Goal: Task Accomplishment & Management: Complete application form

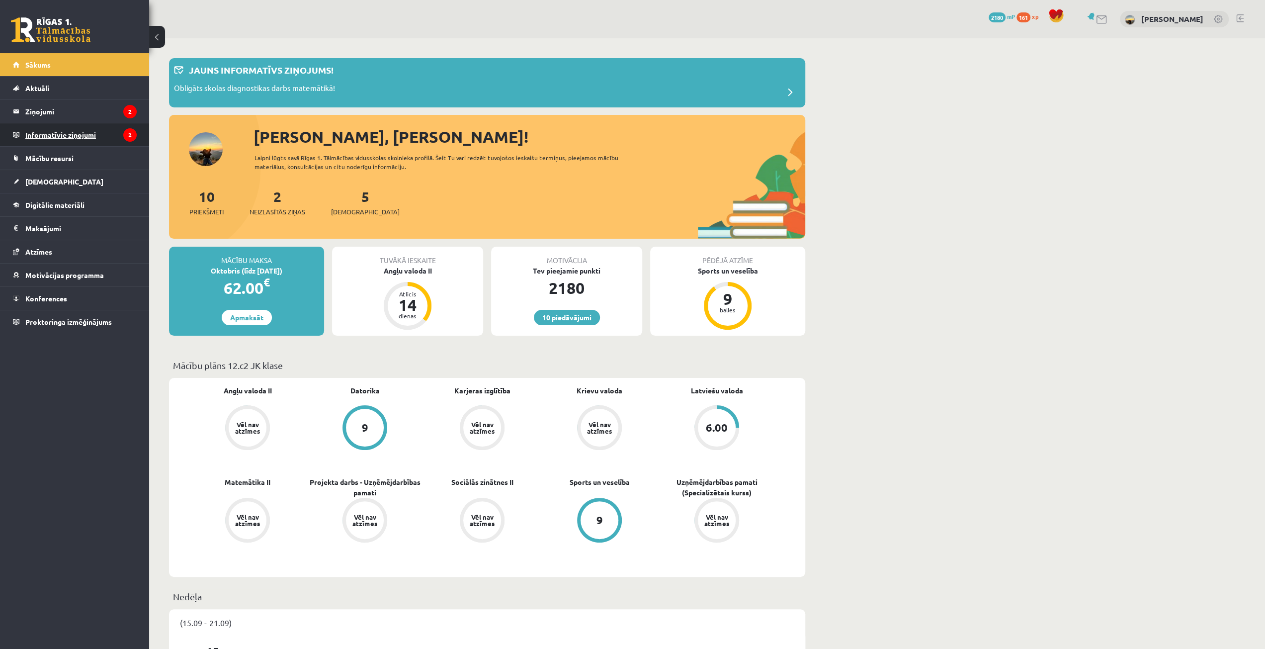
click at [74, 129] on legend "Informatīvie ziņojumi 2" at bounding box center [80, 134] width 111 height 23
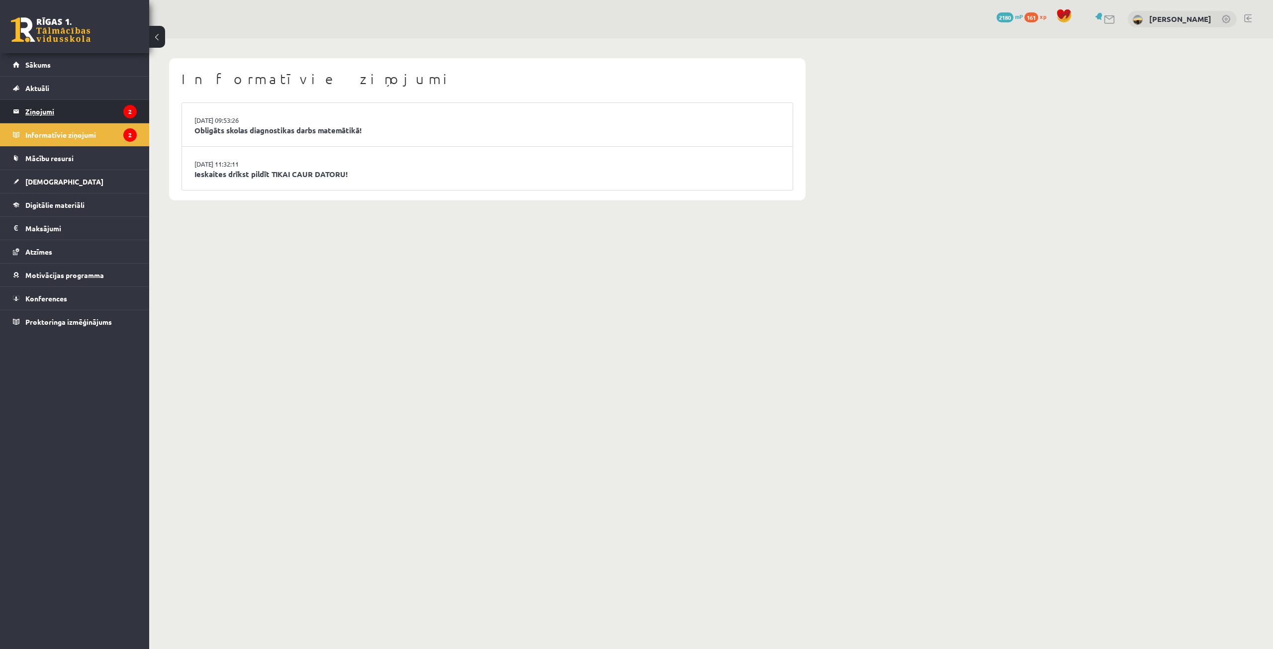
click at [73, 108] on legend "Ziņojumi 2" at bounding box center [80, 111] width 111 height 23
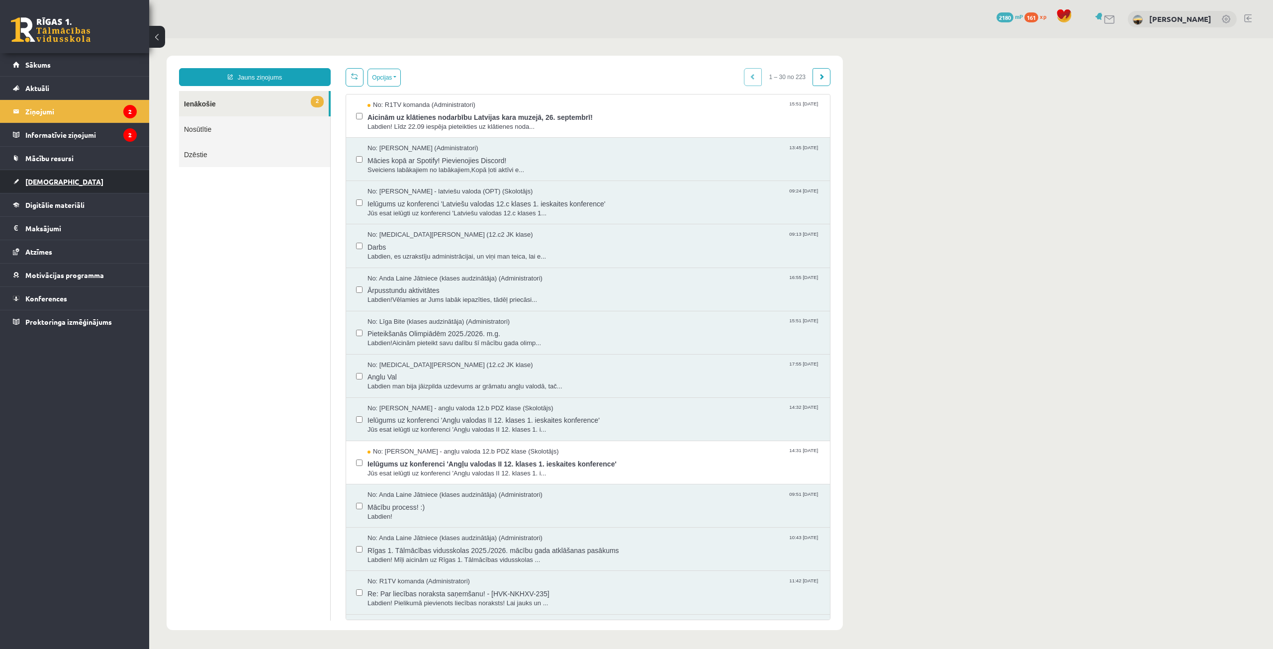
click at [35, 181] on span "[DEMOGRAPHIC_DATA]" at bounding box center [64, 181] width 78 height 9
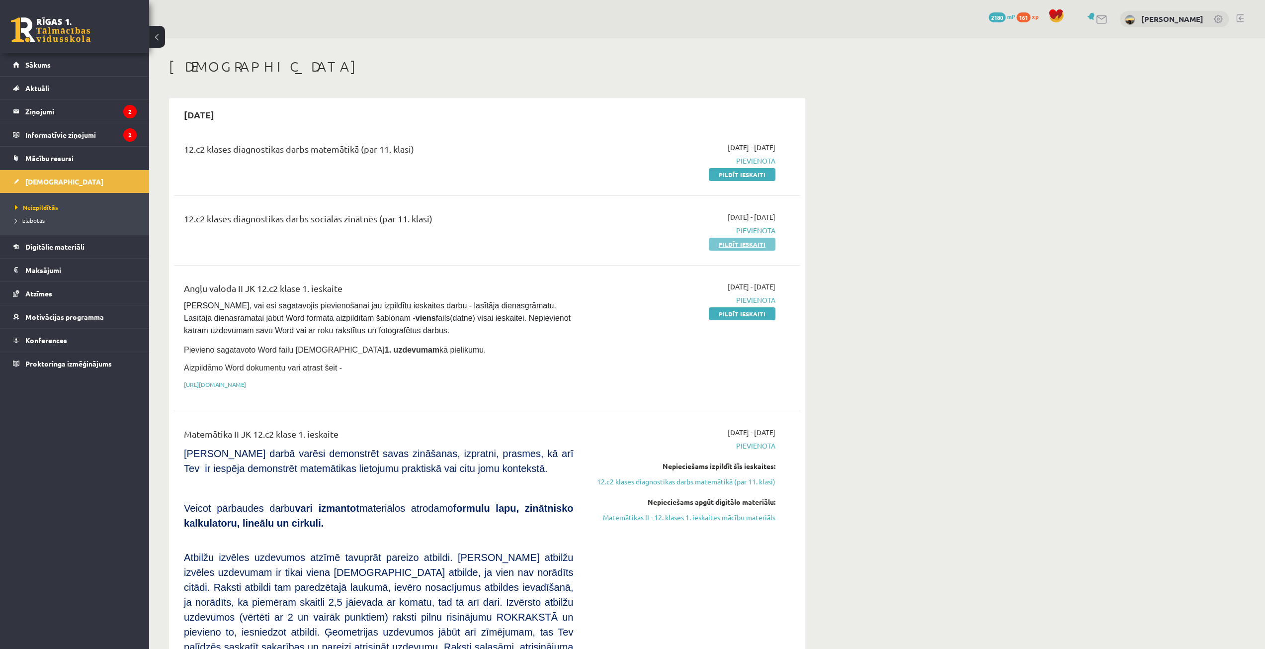
click at [745, 241] on link "Pildīt ieskaiti" at bounding box center [742, 244] width 67 height 13
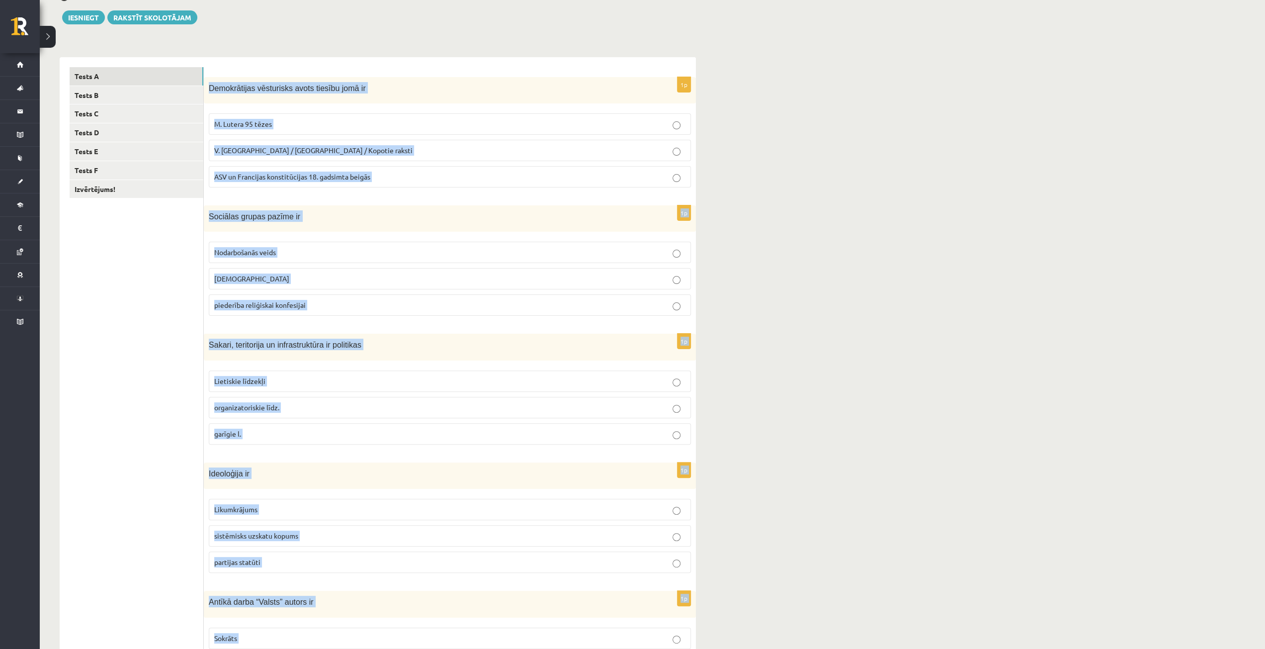
scroll to position [196, 0]
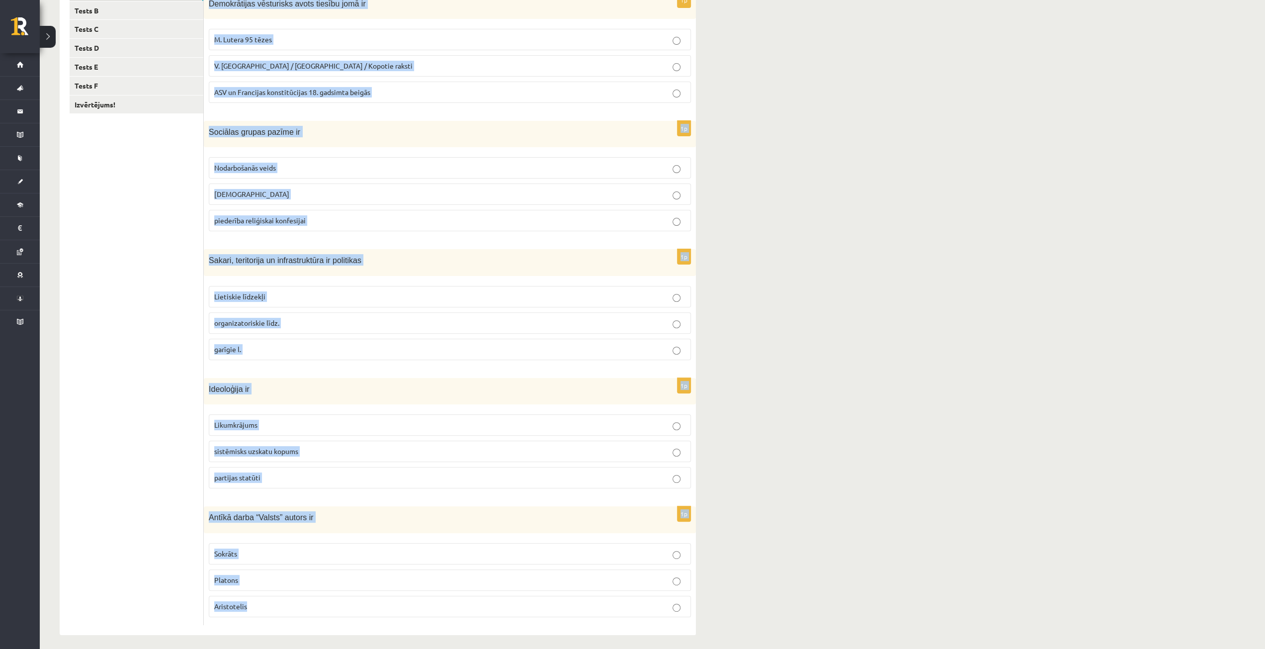
drag, startPoint x: 208, startPoint y: 196, endPoint x: 319, endPoint y: 615, distance: 433.6
click at [319, 615] on form "1p Demokrātijas vēsturisks avots tiesību jomā ir M. Lutera 95 tēzes V. [GEOGRAP…" at bounding box center [450, 304] width 472 height 643
copy form "Demokrātijas vēsturisks avots tiesību jomā ir M. Lutera 95 tēzes V. [PERSON_NAM…"
click at [739, 269] on div "12.c2 klases diagnosticējošais darbs Sociālās zinātnēs II par 11.klases mācību …" at bounding box center [653, 248] width 1226 height 812
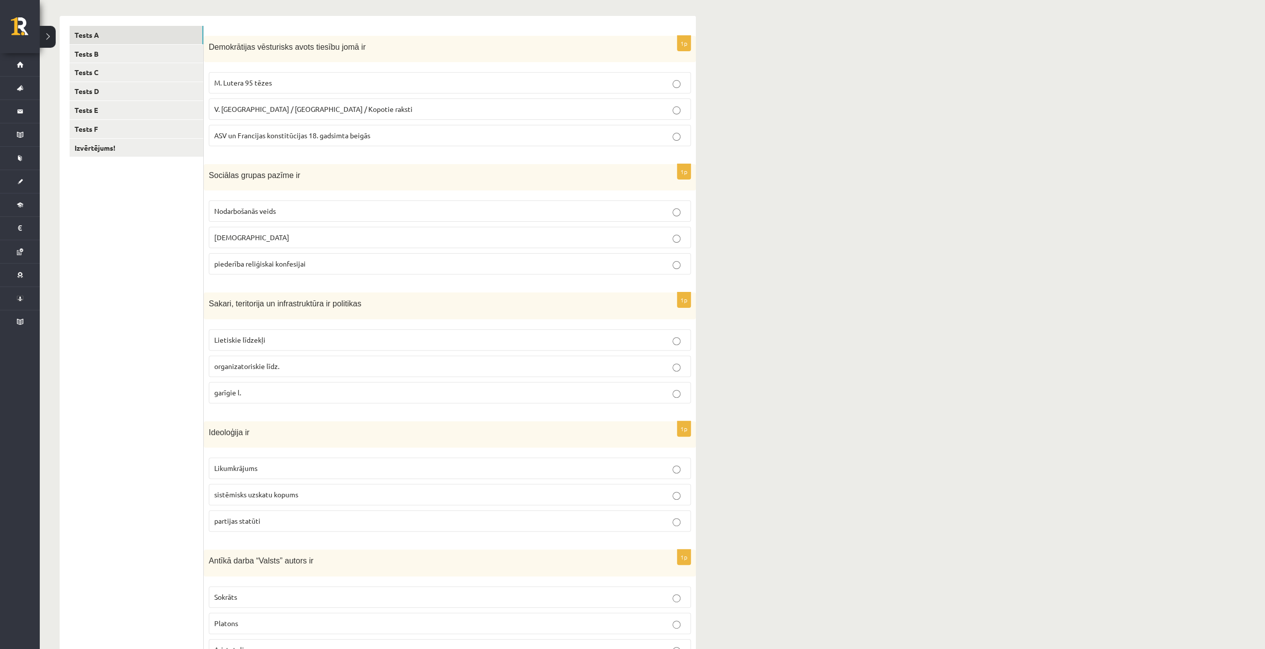
scroll to position [0, 0]
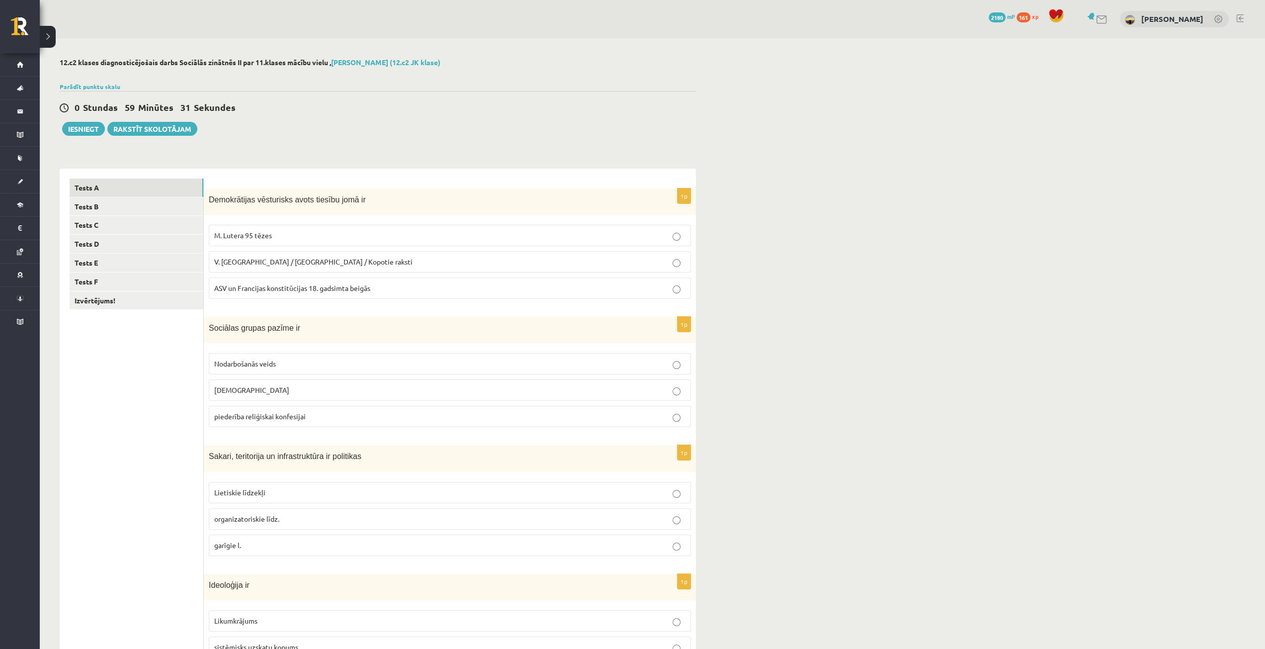
click at [351, 289] on span "ASV un Francijas konstitūcijas 18. gadsimta beigās" at bounding box center [292, 287] width 156 height 9
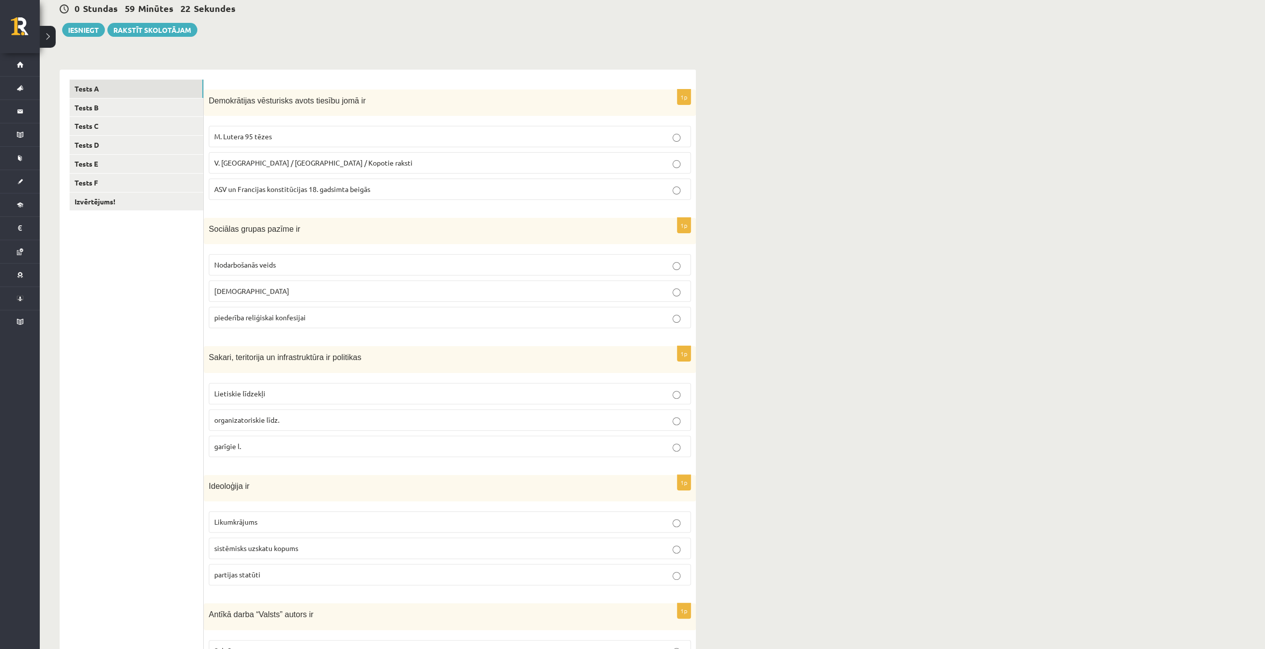
scroll to position [99, 0]
click at [331, 265] on p "Nodarbošanās veids" at bounding box center [449, 264] width 471 height 10
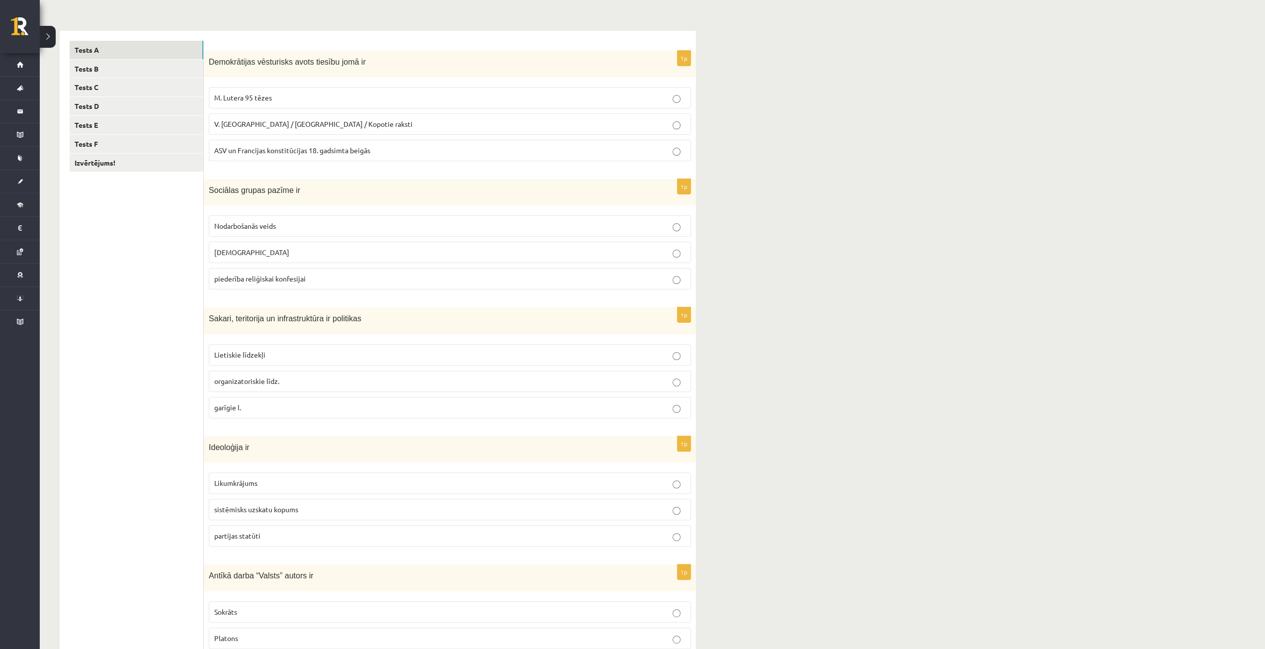
scroll to position [196, 0]
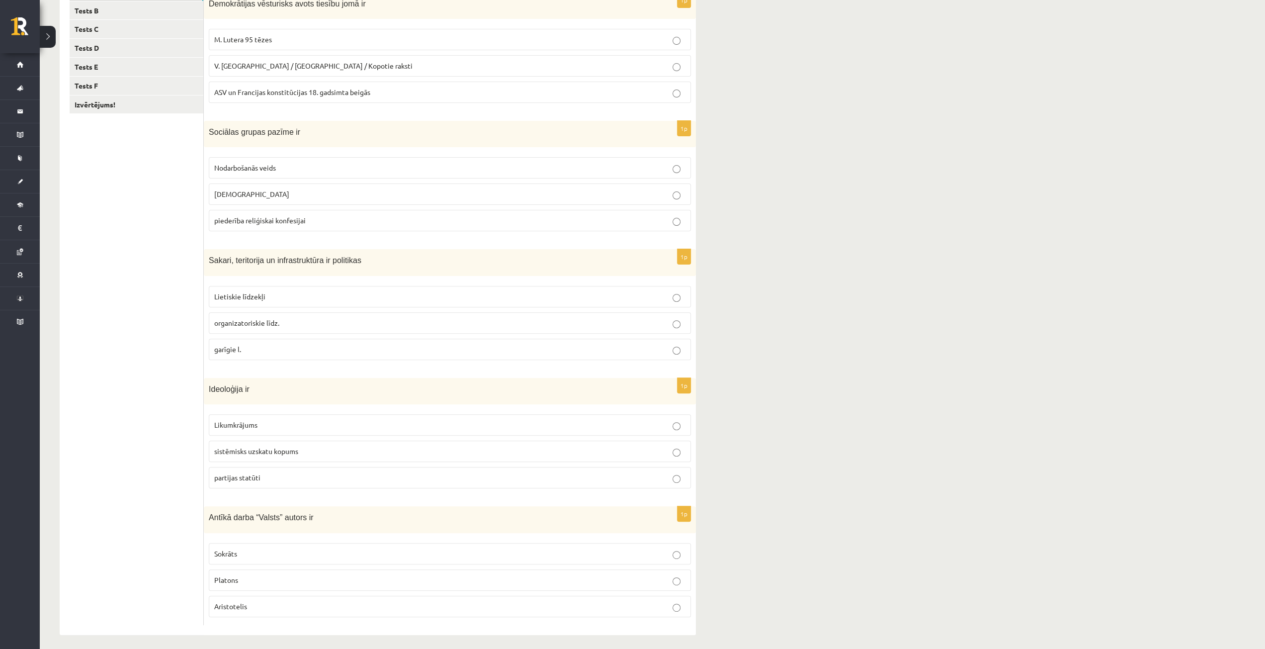
click at [277, 291] on p "Lietiskie līdzekļi" at bounding box center [449, 296] width 471 height 10
click at [247, 446] on p "sistēmisks uzskatu kopums" at bounding box center [449, 451] width 471 height 10
click at [251, 576] on p "Platons" at bounding box center [449, 580] width 471 height 10
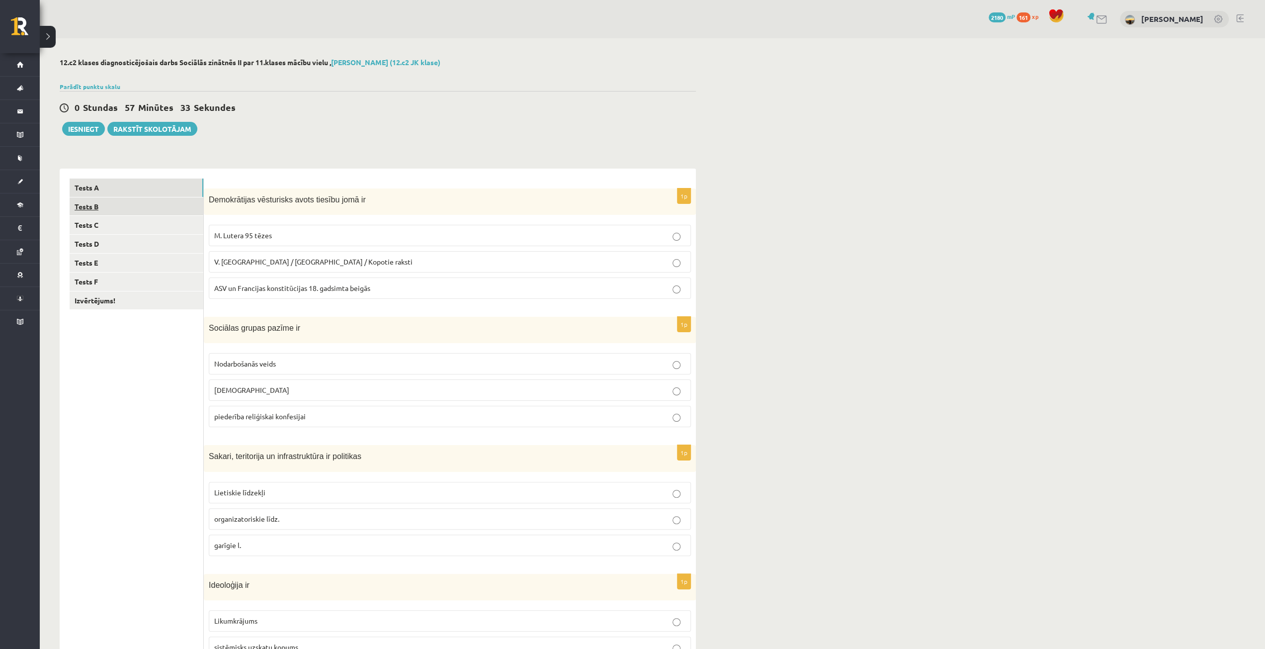
click at [158, 201] on link "Tests B" at bounding box center [137, 206] width 134 height 18
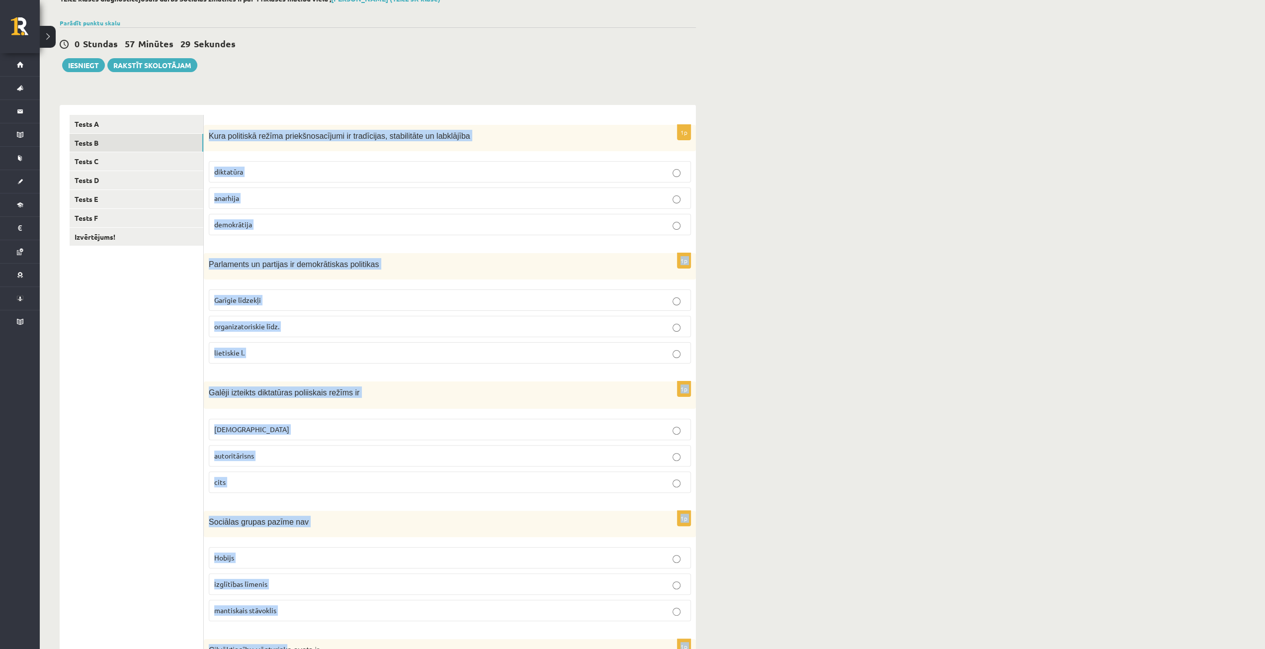
scroll to position [196, 0]
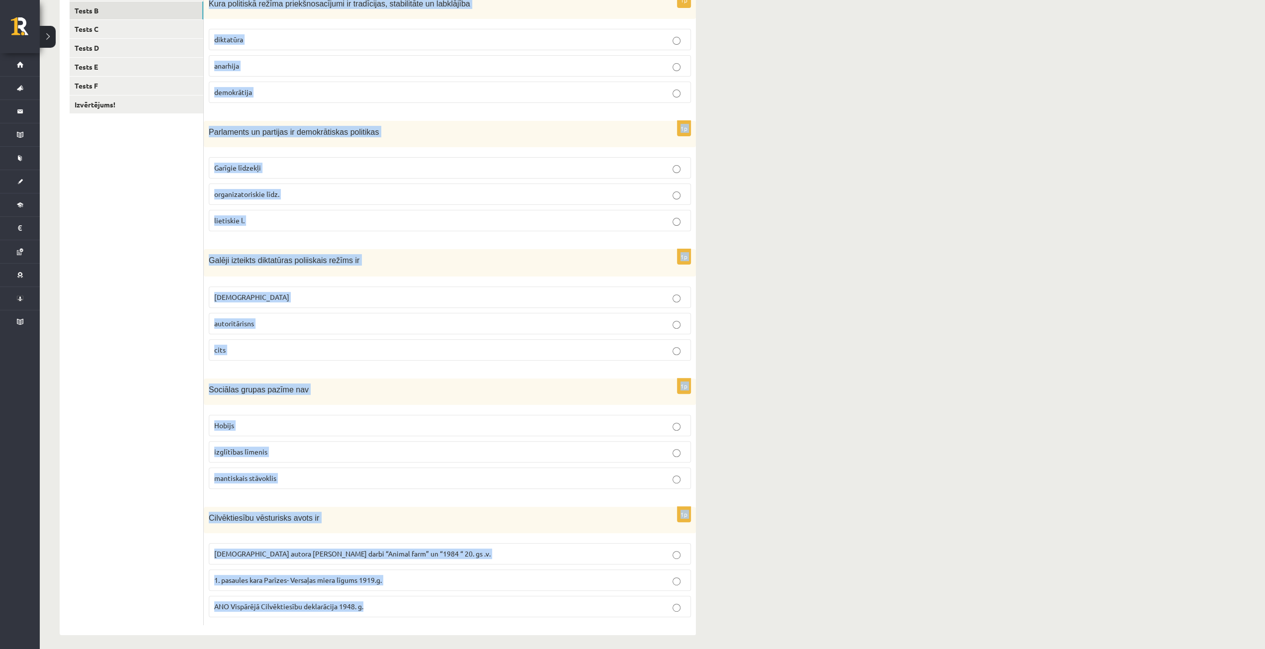
drag, startPoint x: 209, startPoint y: 196, endPoint x: 416, endPoint y: 621, distance: 472.3
click at [416, 621] on div "1p Kura politiskā režīma priekšnosacījumi ir tradīcijas, stabilitāte un labklāj…" at bounding box center [450, 304] width 492 height 663
copy form "Kura politiskā režīma priekšnosacījumi ir tradīcijas, stabilitāte un labklājība…"
click at [799, 329] on div "12.c2 klases diagnosticējošais darbs Sociālās zinātnēs II par 11.klases mācību …" at bounding box center [653, 248] width 1226 height 812
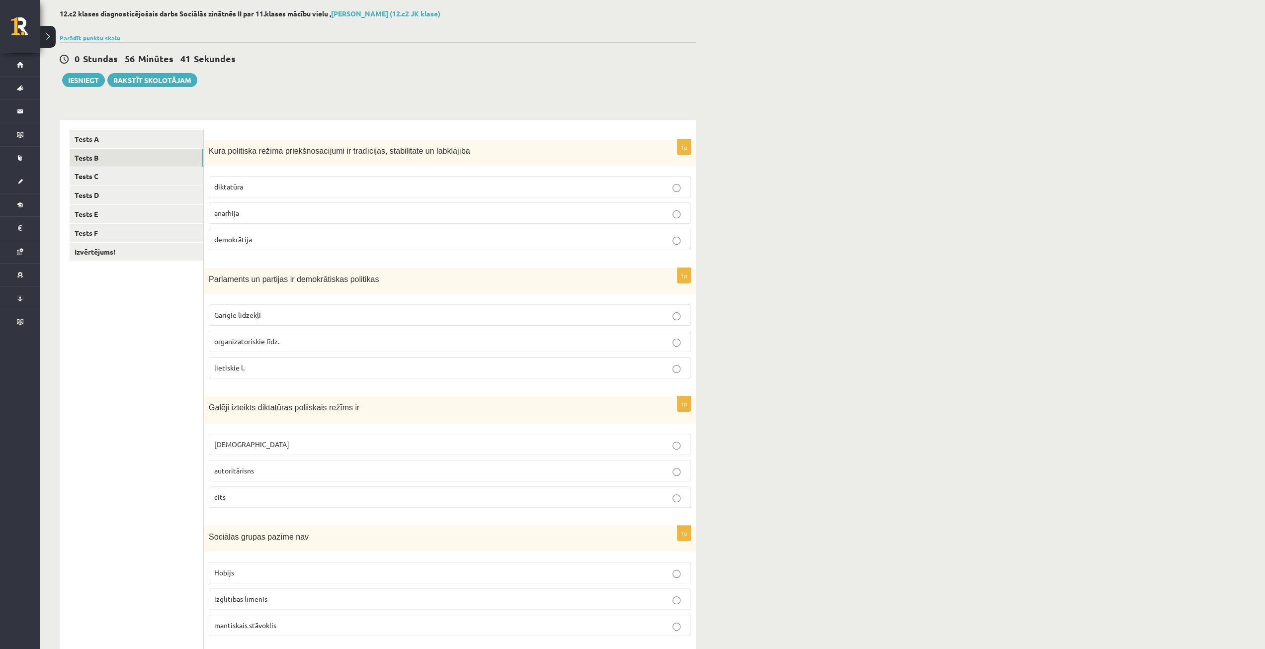
scroll to position [0, 0]
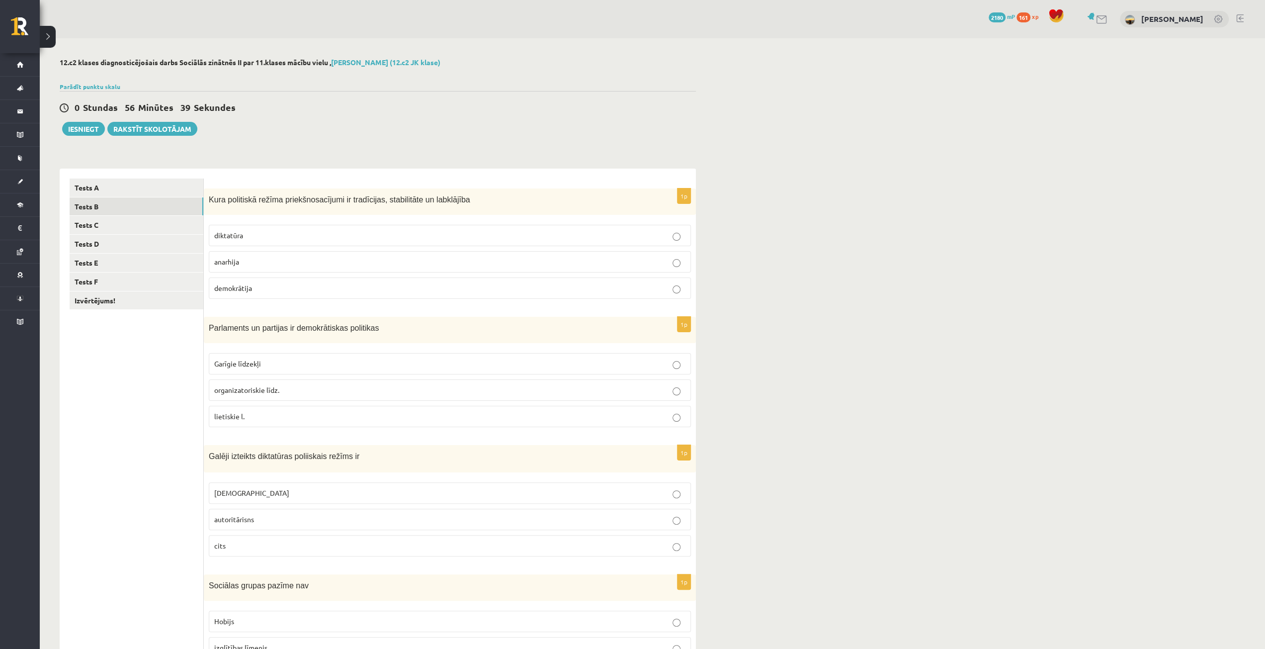
click at [302, 283] on p "demokrātija" at bounding box center [449, 288] width 471 height 10
click at [280, 394] on label "organizatoriskie līdz." at bounding box center [450, 389] width 482 height 21
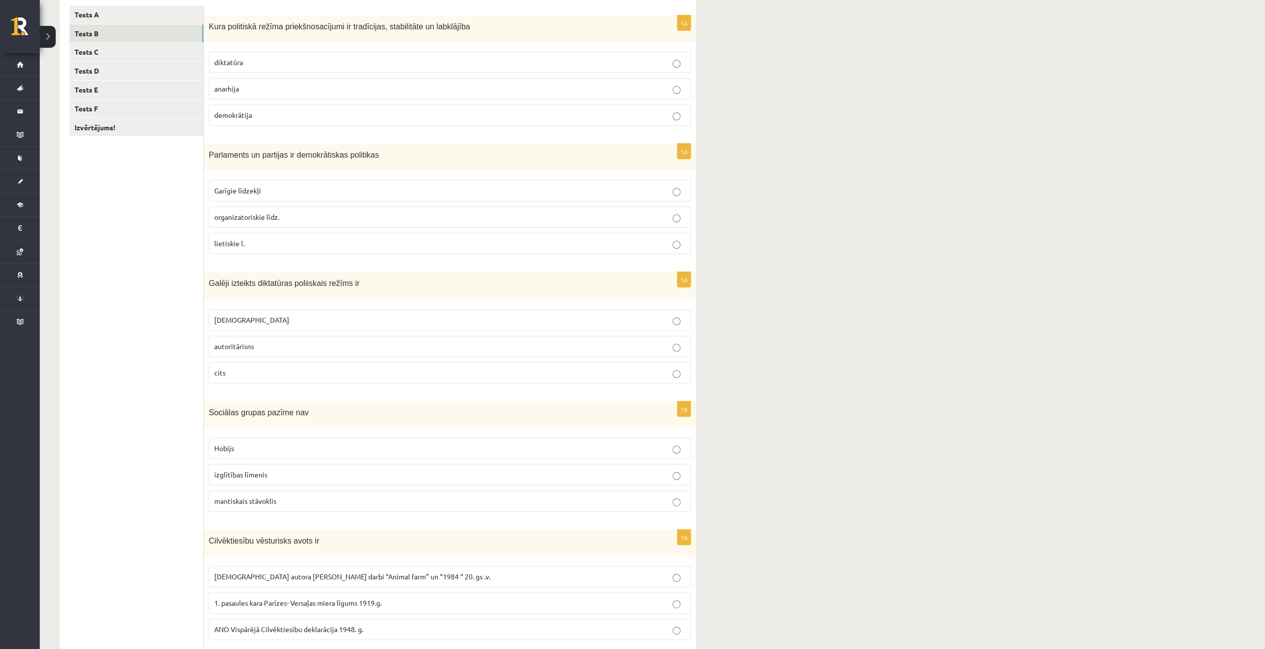
scroll to position [196, 0]
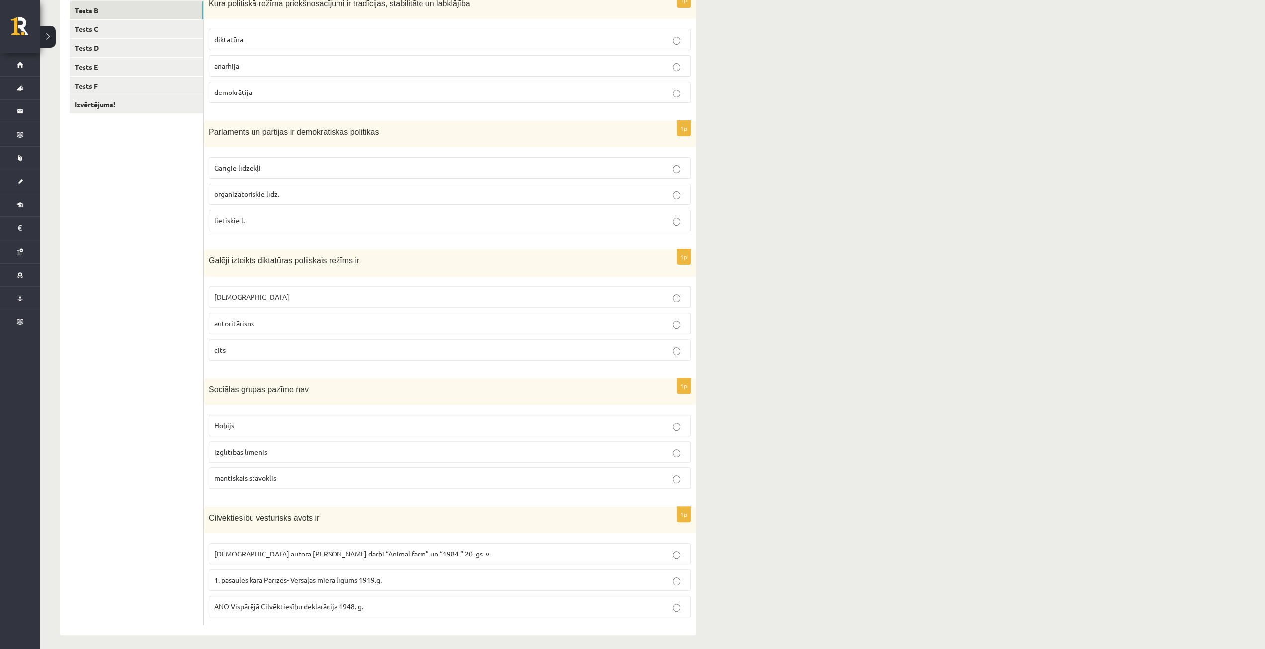
click at [256, 293] on p "[DEMOGRAPHIC_DATA]" at bounding box center [449, 297] width 471 height 10
click at [293, 424] on p "Hobijs" at bounding box center [449, 425] width 471 height 10
click at [329, 602] on span "ANO Vispārējā Cilvēktiesību deklarācija 1948. g." at bounding box center [288, 606] width 149 height 9
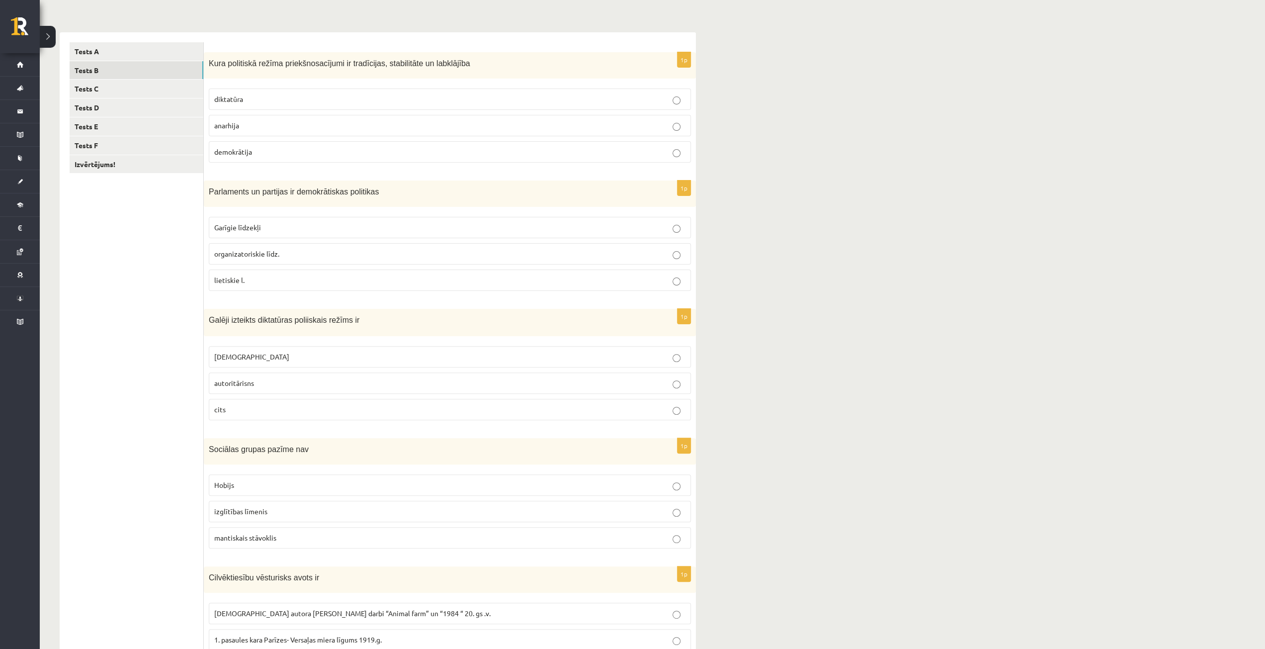
scroll to position [0, 0]
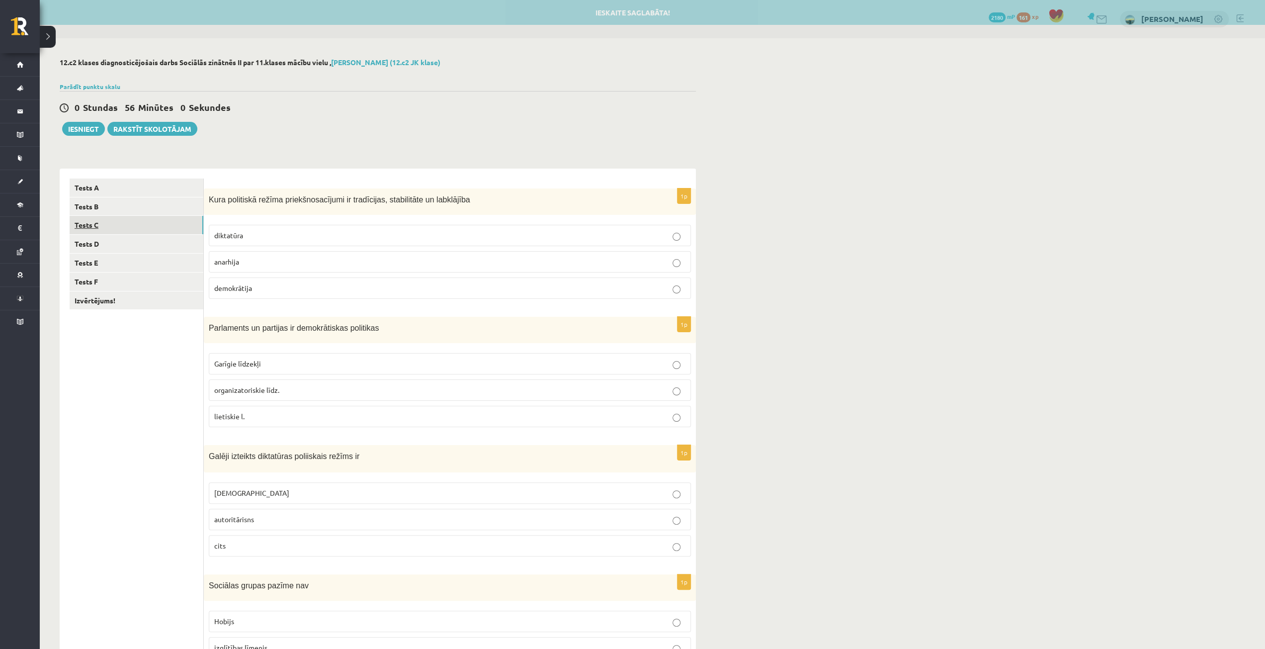
click at [122, 226] on link "Tests C" at bounding box center [137, 225] width 134 height 18
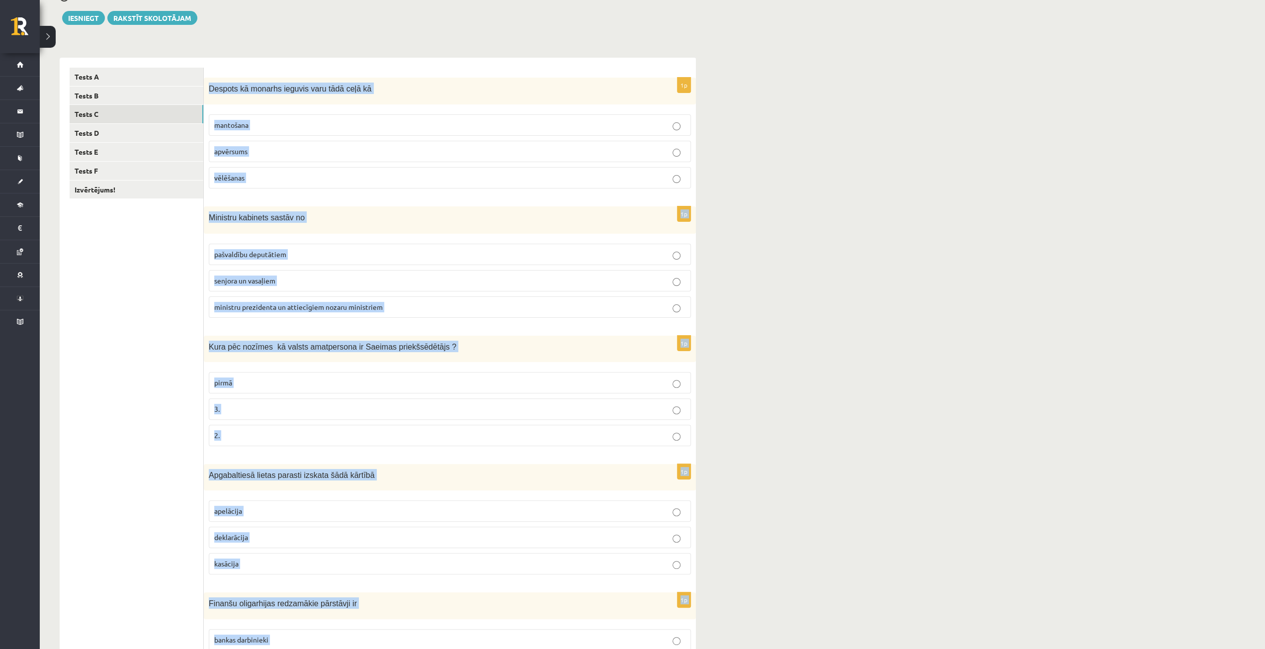
scroll to position [197, 0]
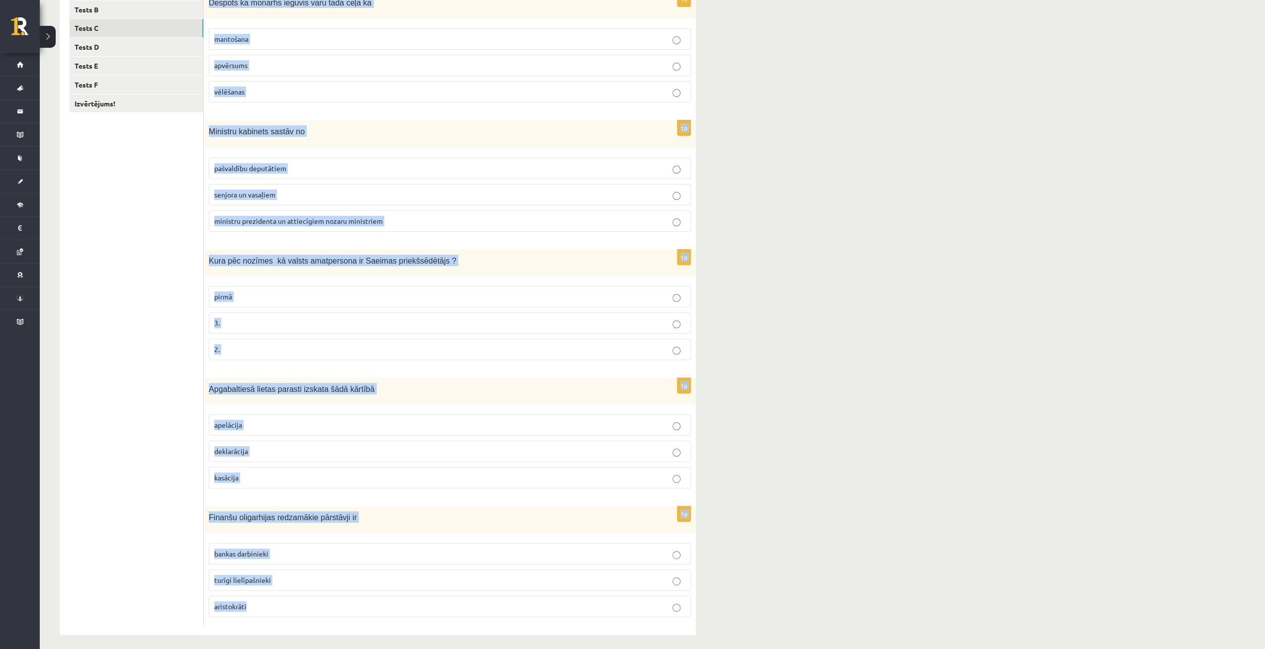
drag, startPoint x: 207, startPoint y: 197, endPoint x: 326, endPoint y: 637, distance: 456.3
click at [326, 637] on div "12.c2 klases diagnosticējošais darbs Sociālās zinātnēs II par 11.klases mācību …" at bounding box center [378, 247] width 676 height 813
copy form "Despots kā monarhs ieguvis varu tādā ceļā kā mantošana apvērsums vēlēšanas 1p M…"
click at [401, 391] on div "Apgabaltiesā lietas parasti izskata šādā kārtībā" at bounding box center [450, 391] width 492 height 26
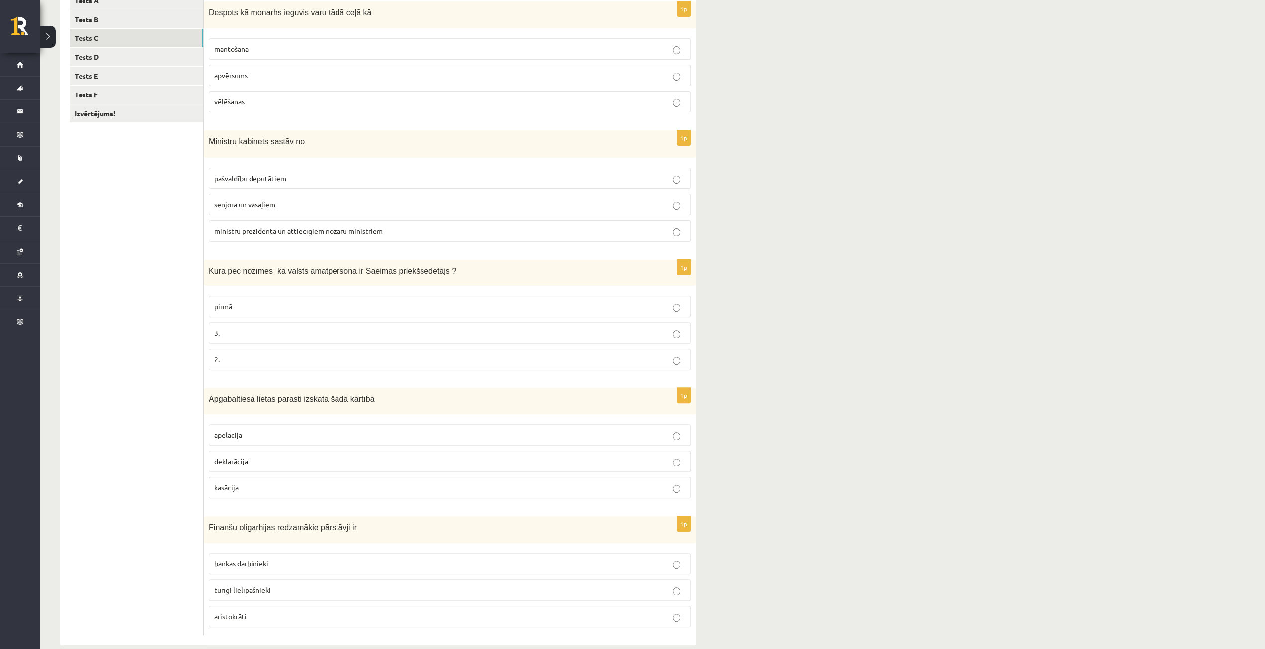
scroll to position [0, 0]
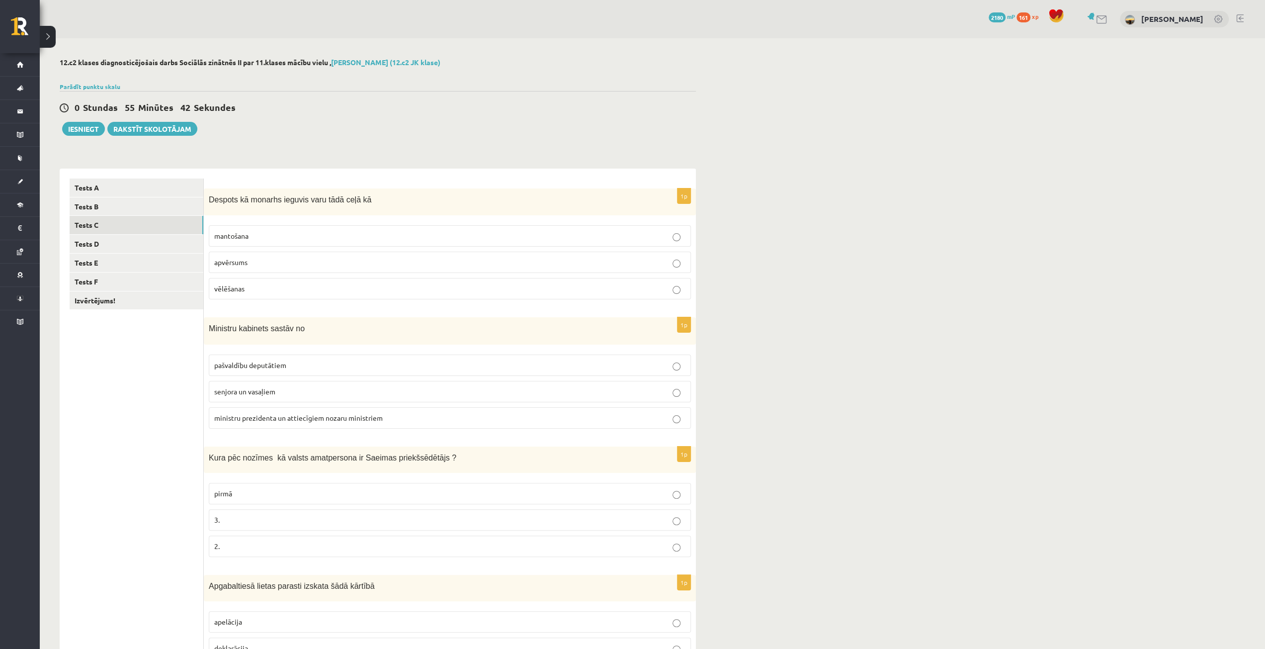
click at [430, 264] on p "apvērsums" at bounding box center [449, 262] width 471 height 10
click at [363, 423] on label "ministru prezidenta un attiecīgiem nozaru ministriem" at bounding box center [450, 417] width 482 height 21
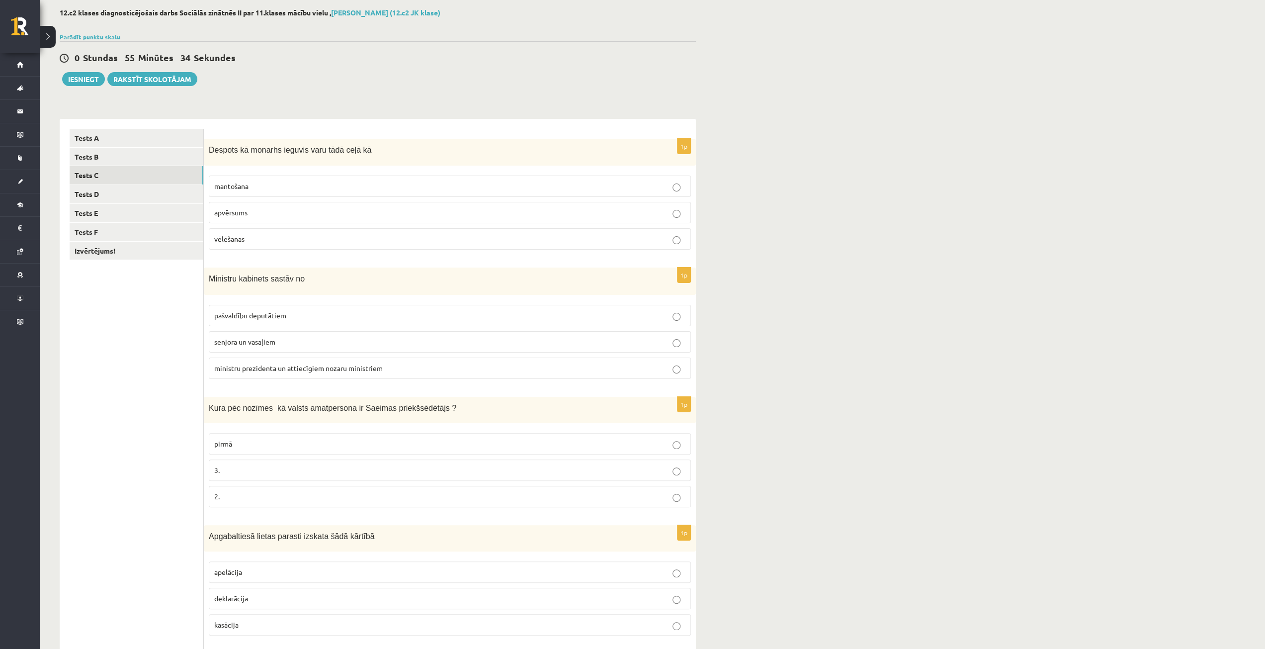
click at [335, 495] on p "2." at bounding box center [449, 496] width 471 height 10
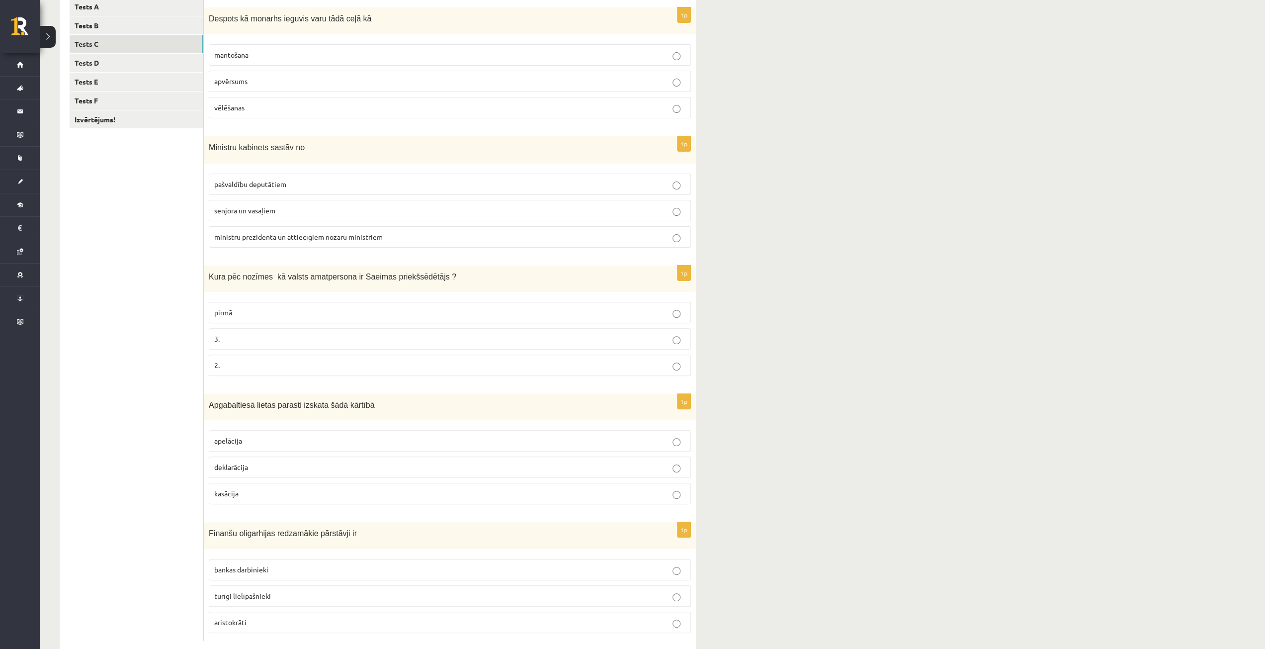
scroll to position [197, 0]
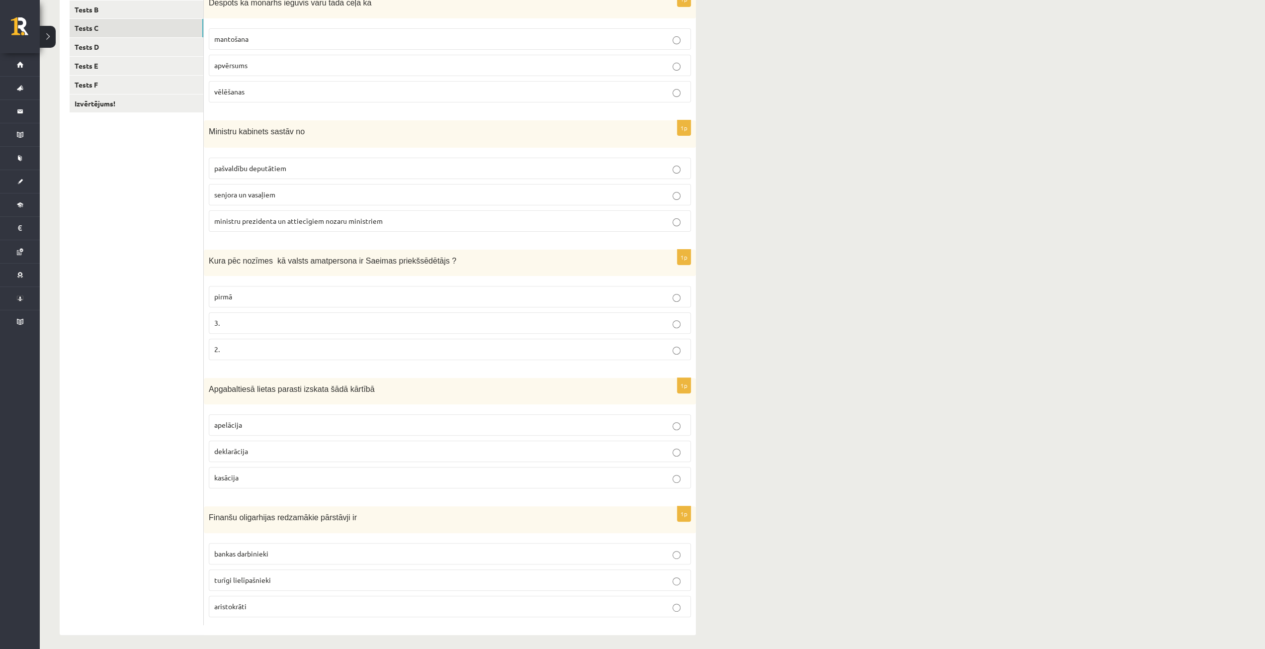
click at [397, 422] on p "apelācija" at bounding box center [449, 425] width 471 height 10
click at [277, 577] on p "turīgi lielīpašnieki" at bounding box center [449, 580] width 471 height 10
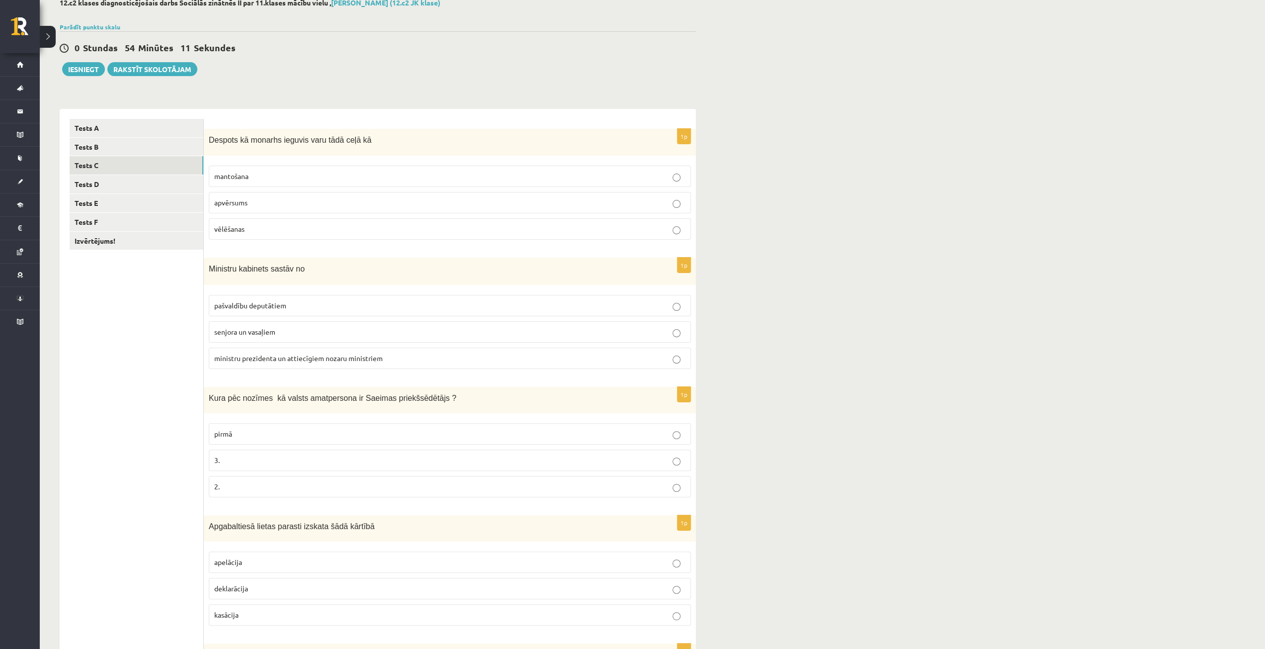
scroll to position [0, 0]
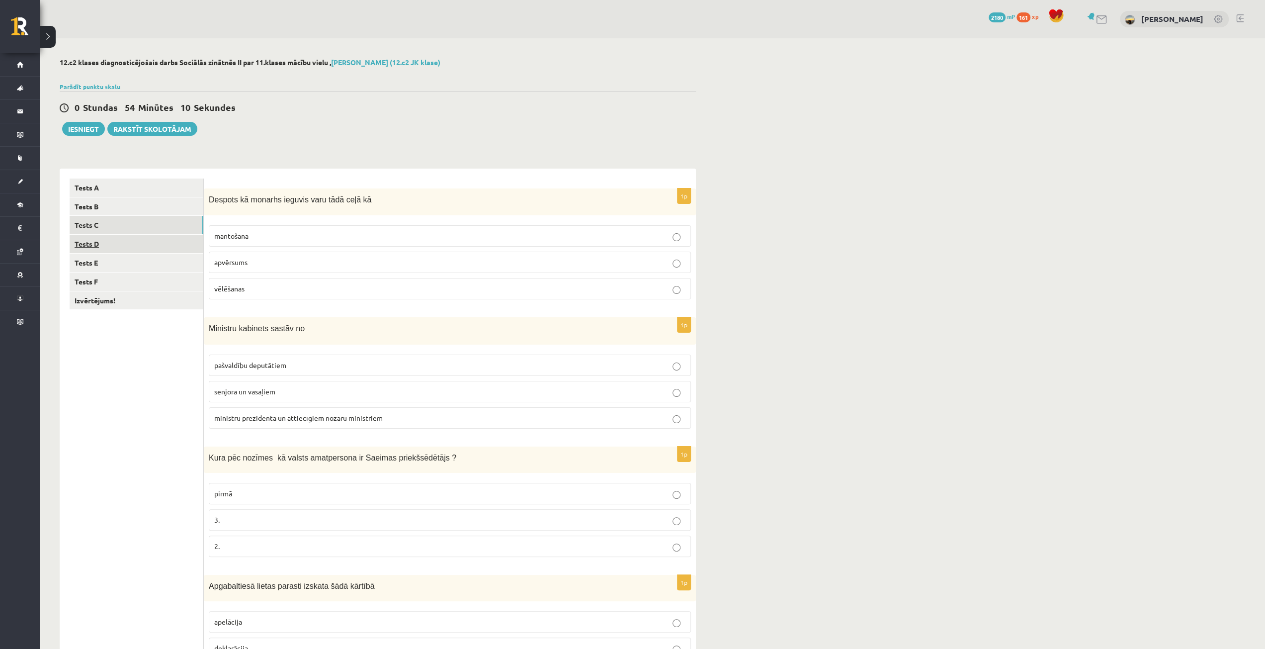
click at [191, 238] on link "Tests D" at bounding box center [137, 244] width 134 height 18
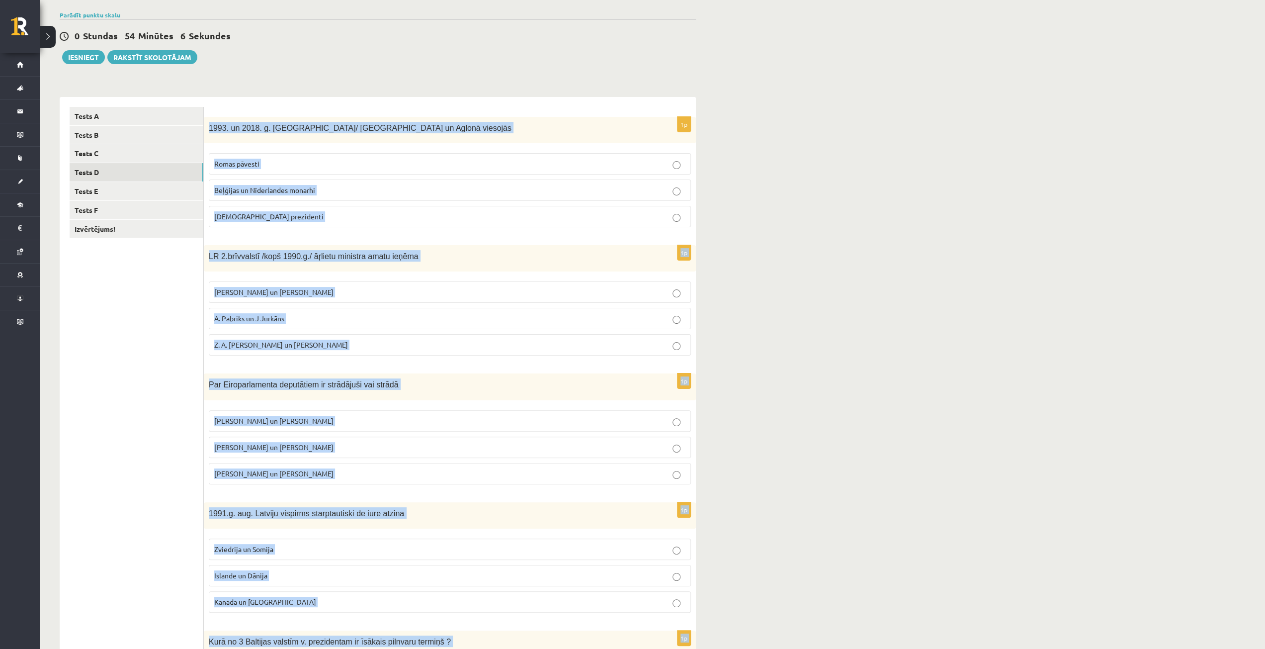
scroll to position [195, 0]
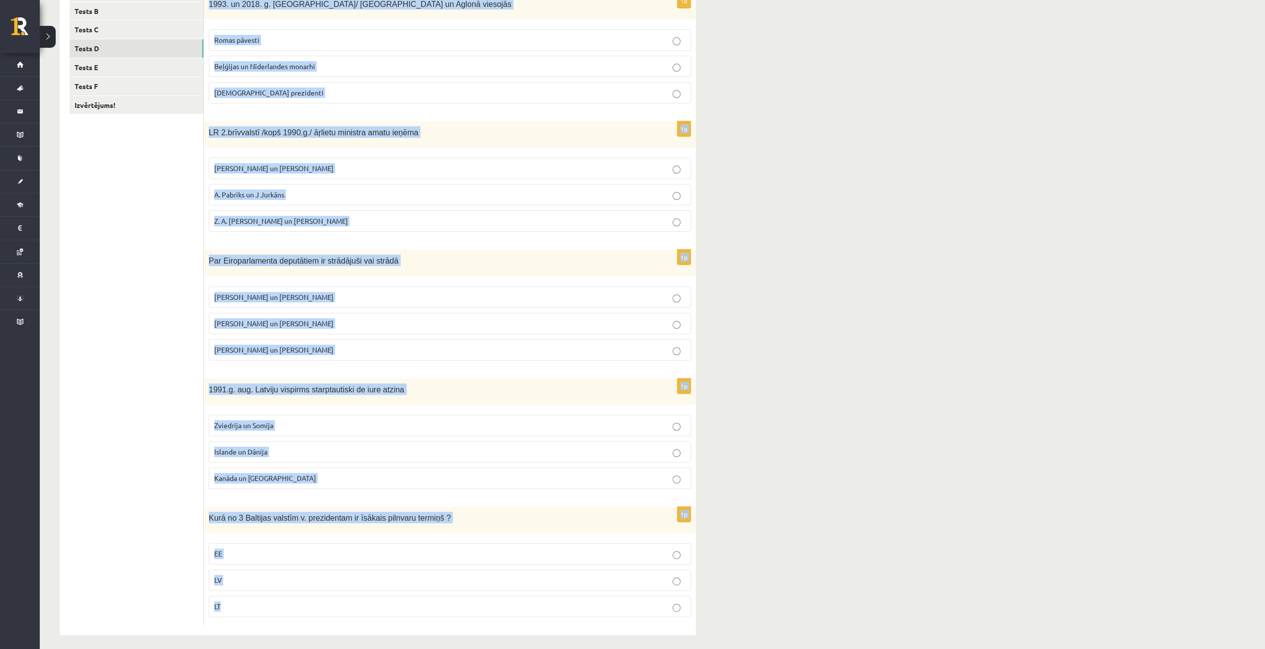
drag, startPoint x: 208, startPoint y: 193, endPoint x: 363, endPoint y: 667, distance: 498.1
click at [363, 453] on html "0 Dāvanas 2180 mP 161 xp [PERSON_NAME] Sākums Aktuāli Kā mācīties eSKOLĀ Kontak…" at bounding box center [632, 129] width 1265 height 649
copy form "1993. un 2018. g. [GEOGRAPHIC_DATA]/ [GEOGRAPHIC_DATA] un Aglonā viesojās Romas…"
click at [447, 385] on p "1991.g. aug. Latviju vispirms starptautiski de iure atzina" at bounding box center [425, 388] width 433 height 11
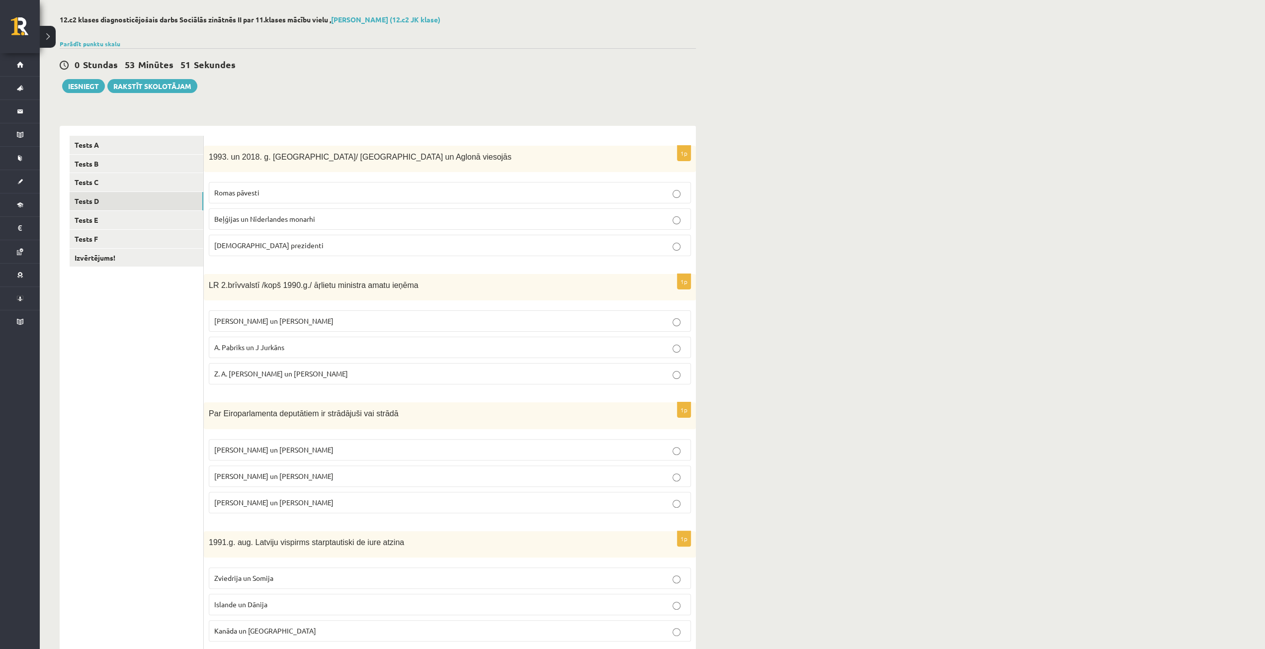
scroll to position [99, 0]
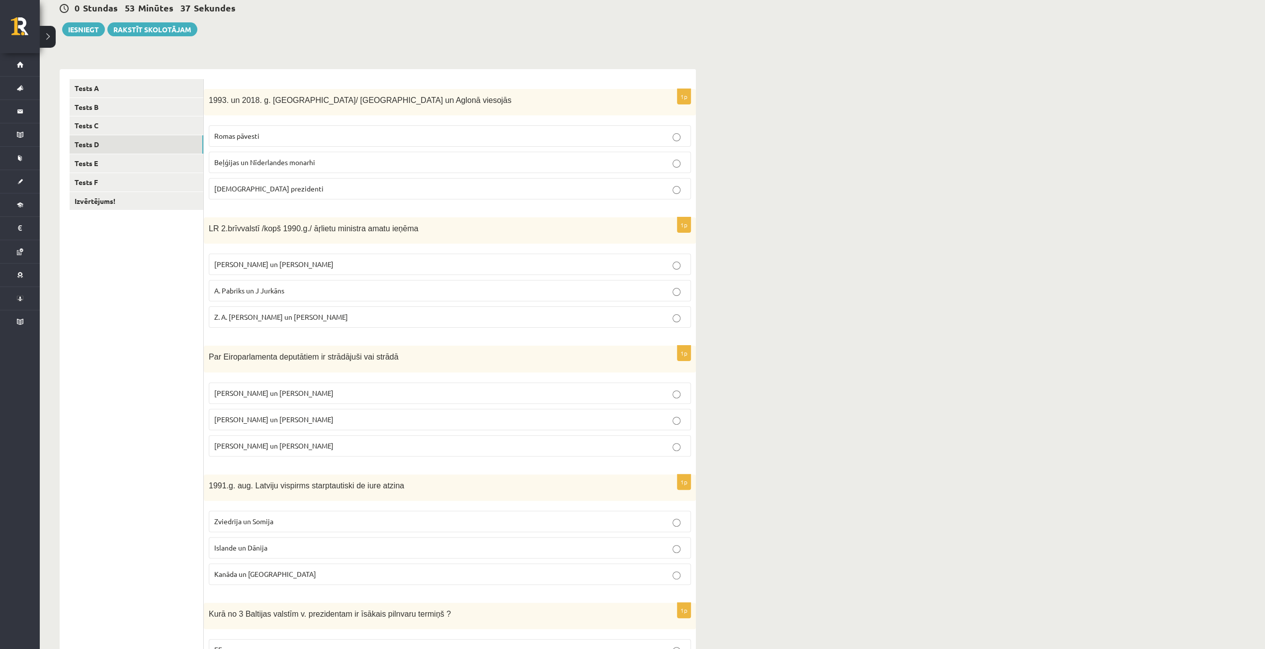
click at [636, 138] on p "Romas pāvesti" at bounding box center [449, 136] width 471 height 10
click at [302, 289] on p "A. Pabriks un J Jurkāns" at bounding box center [449, 290] width 471 height 10
click at [291, 415] on p "[PERSON_NAME] un [PERSON_NAME]" at bounding box center [449, 419] width 471 height 10
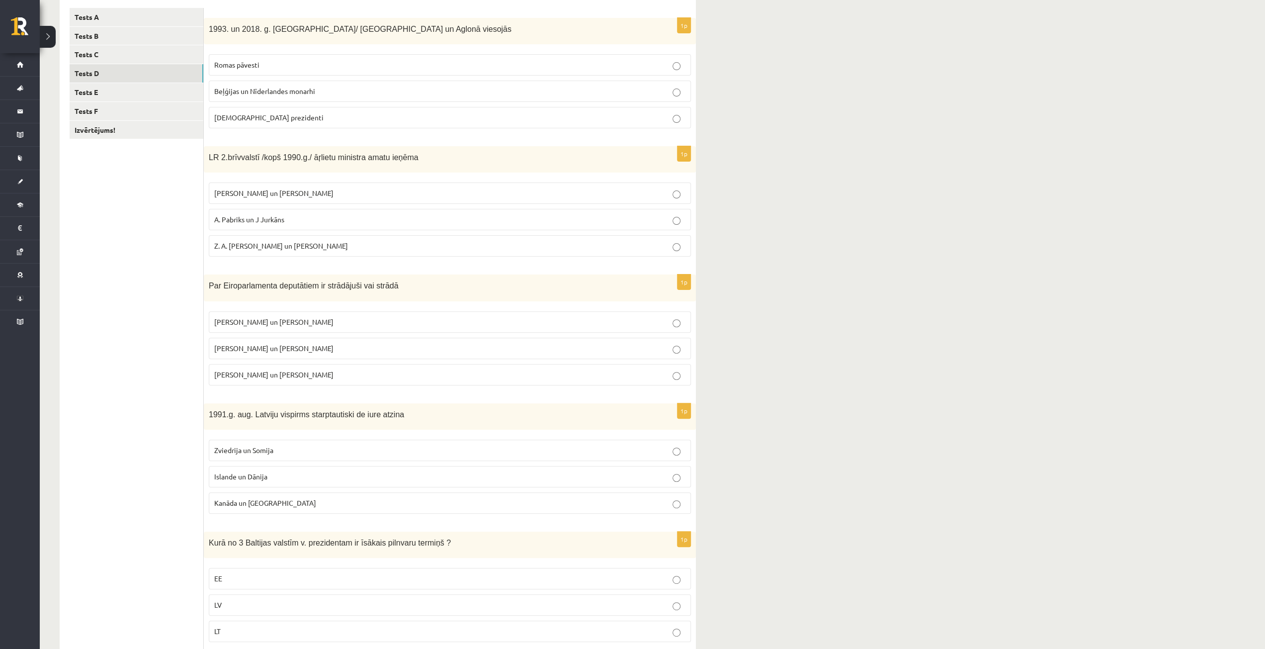
scroll to position [195, 0]
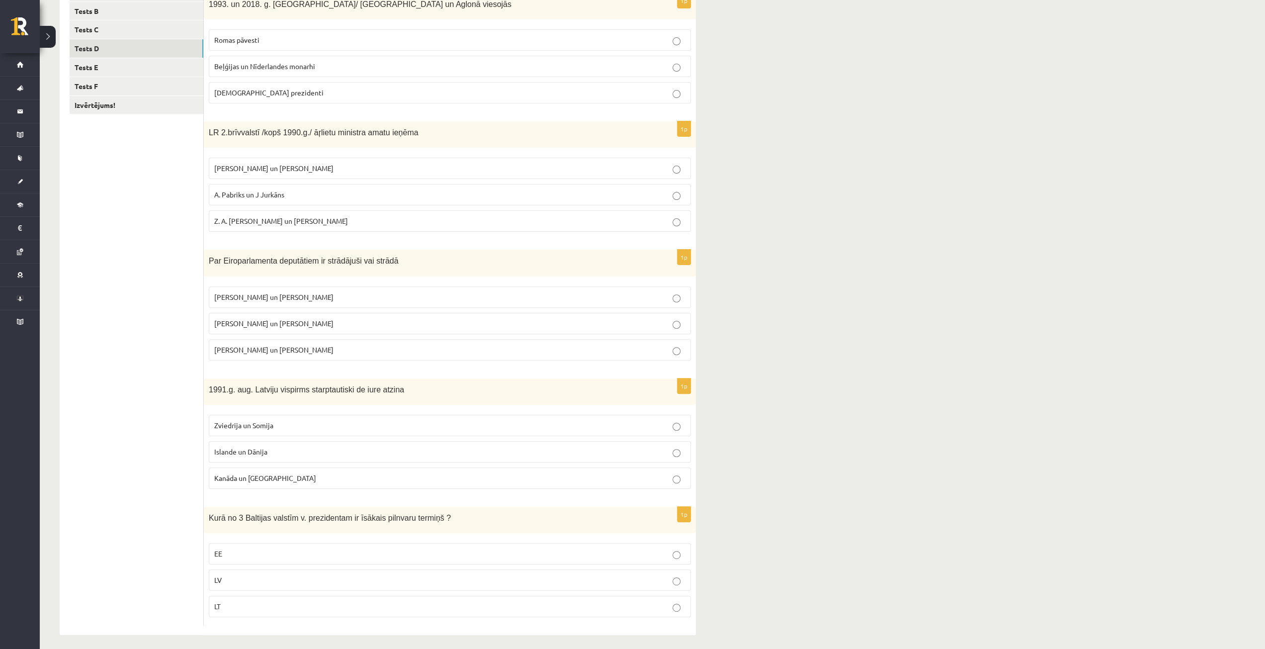
click at [303, 446] on p "Islande un Dānija" at bounding box center [449, 451] width 471 height 10
click at [235, 576] on p "LV" at bounding box center [449, 580] width 471 height 10
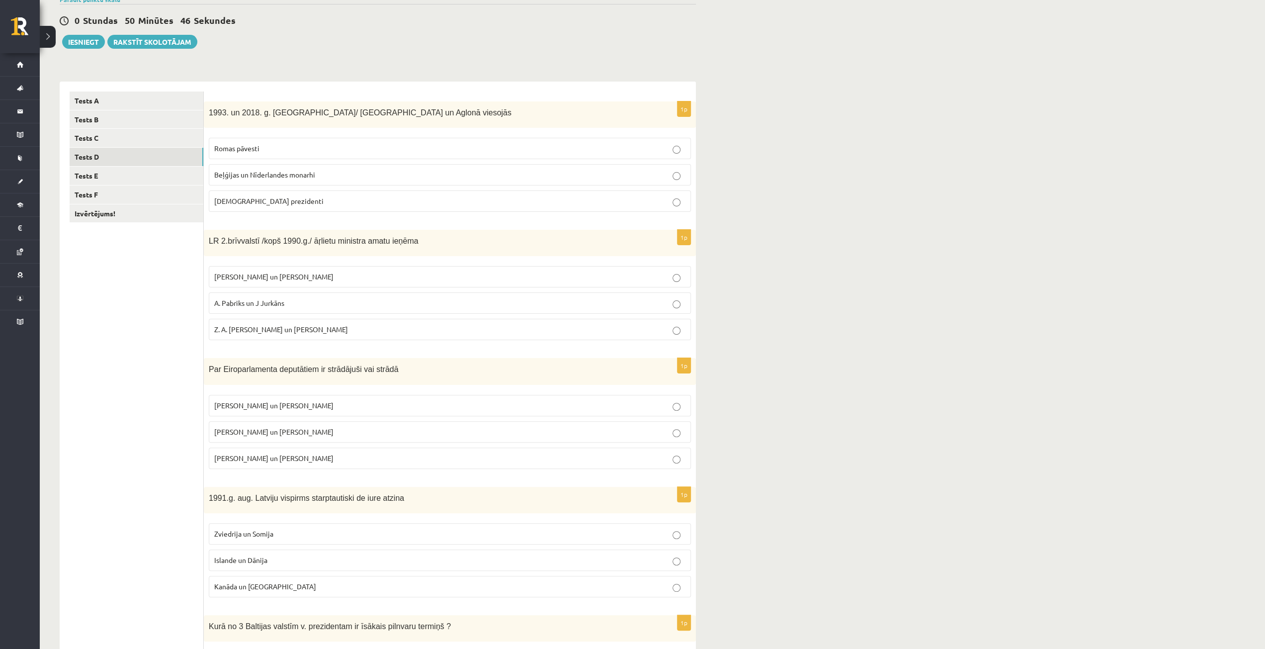
scroll to position [99, 0]
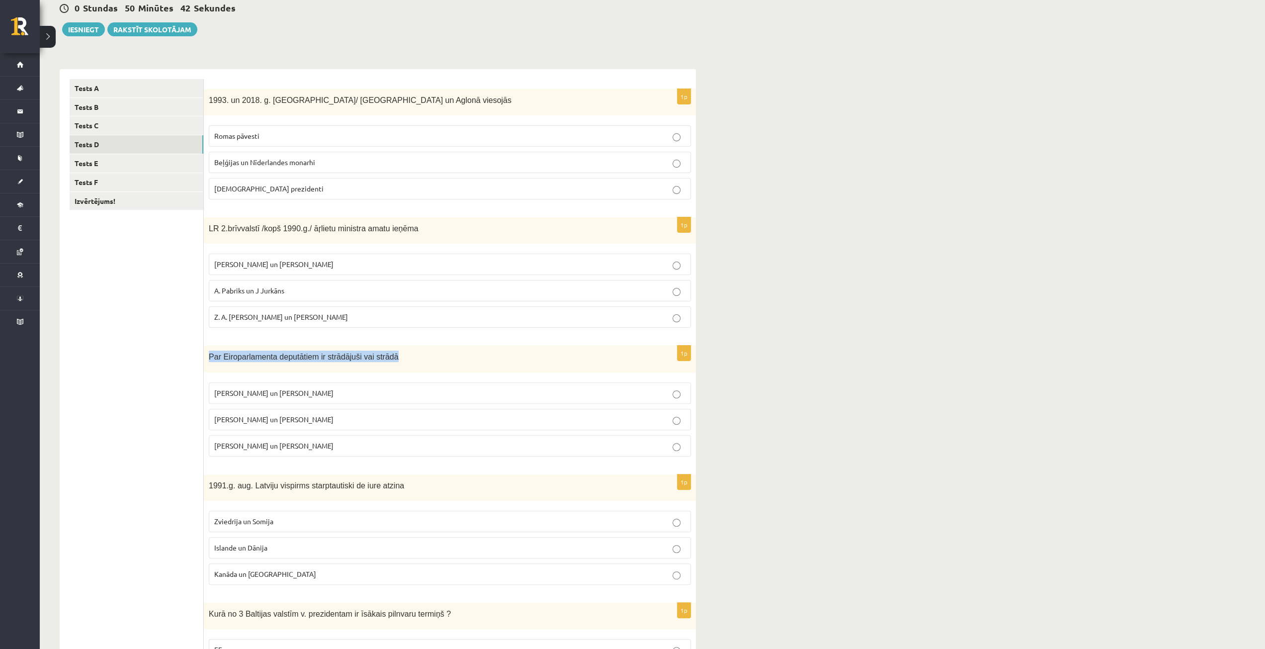
drag, startPoint x: 208, startPoint y: 352, endPoint x: 409, endPoint y: 345, distance: 201.0
click at [409, 346] on div "Par Eiroparlamenta deputātiem ir strādājuši vai strādā" at bounding box center [450, 359] width 492 height 26
click at [415, 354] on p "Par Eiroparlamenta deputātiem ir strādājuši vai strādā" at bounding box center [425, 356] width 433 height 11
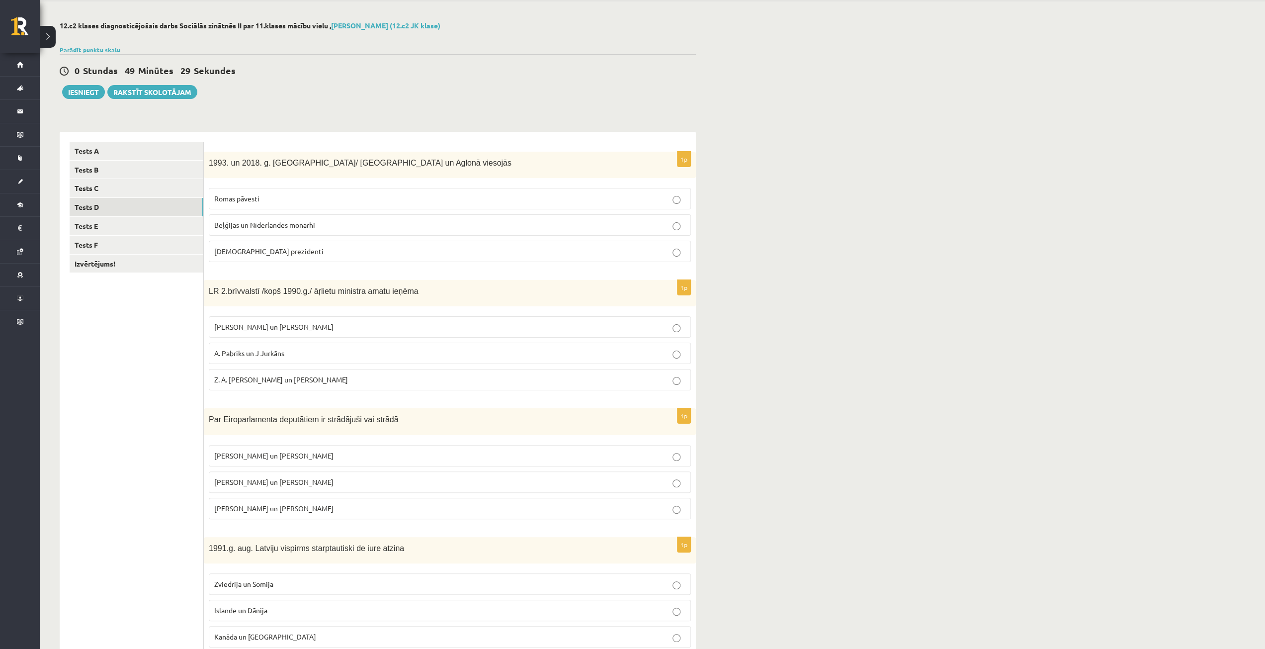
scroll to position [0, 0]
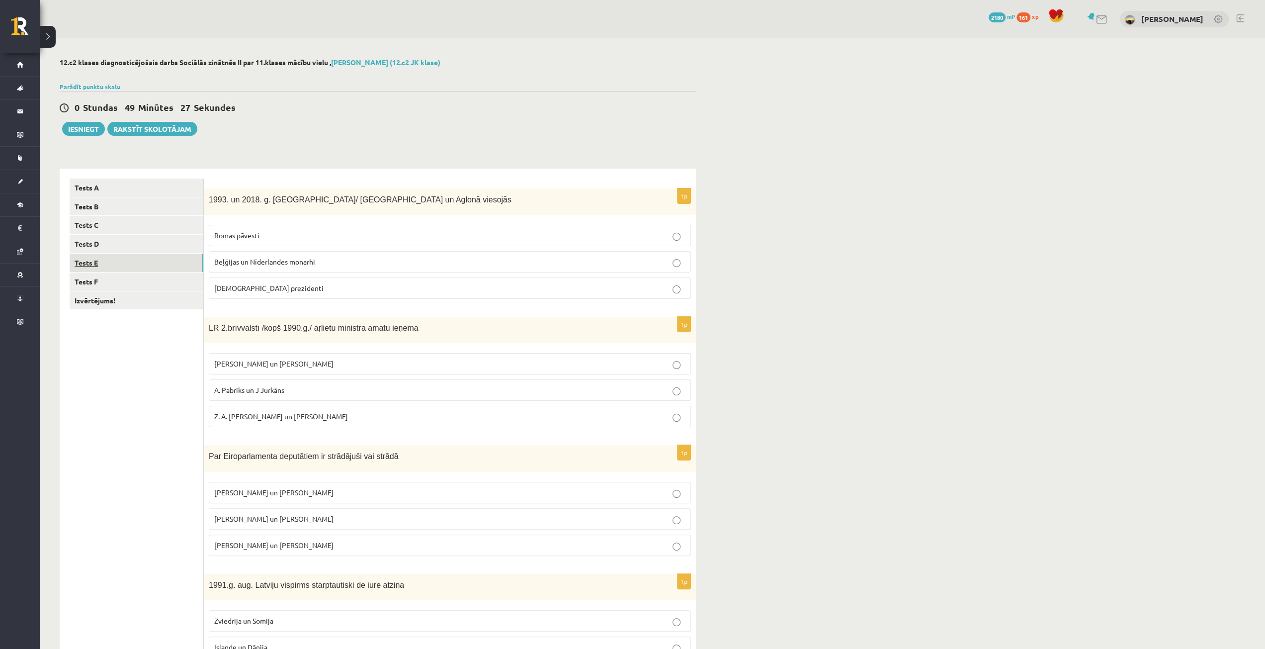
click at [131, 261] on link "Tests E" at bounding box center [137, 263] width 134 height 18
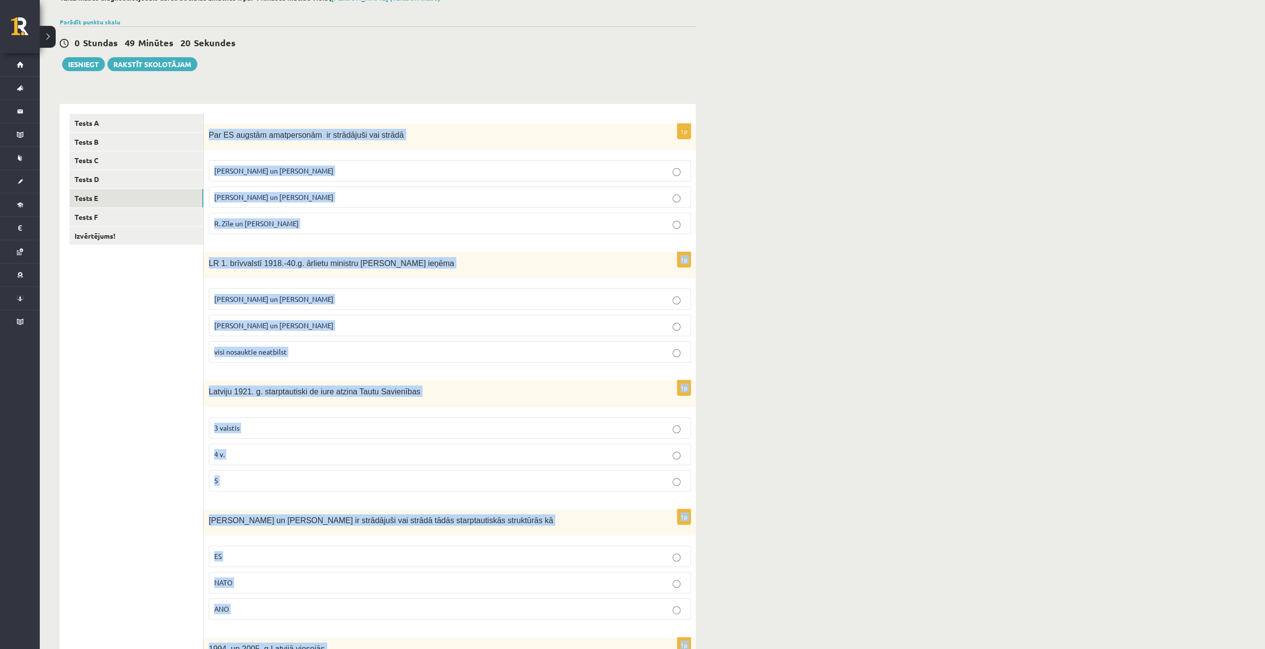
scroll to position [195, 0]
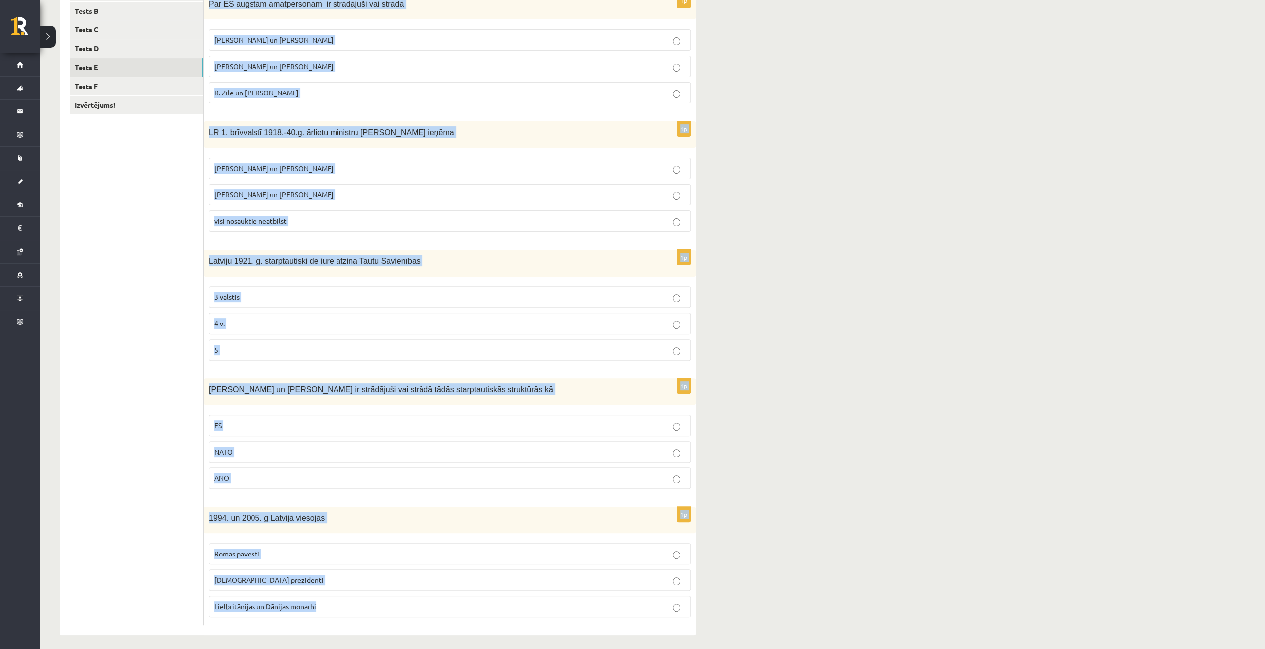
drag, startPoint x: 208, startPoint y: 194, endPoint x: 408, endPoint y: 645, distance: 492.8
click at [408, 645] on div "12.c2 klases diagnosticējošais darbs Sociālās zinātnēs II par 11.klases mācību …" at bounding box center [378, 249] width 676 height 812
copy form "Par ES augstām amatpersonām ir strādājuši vai strādā [PERSON_NAME] un [PERSON_N…"
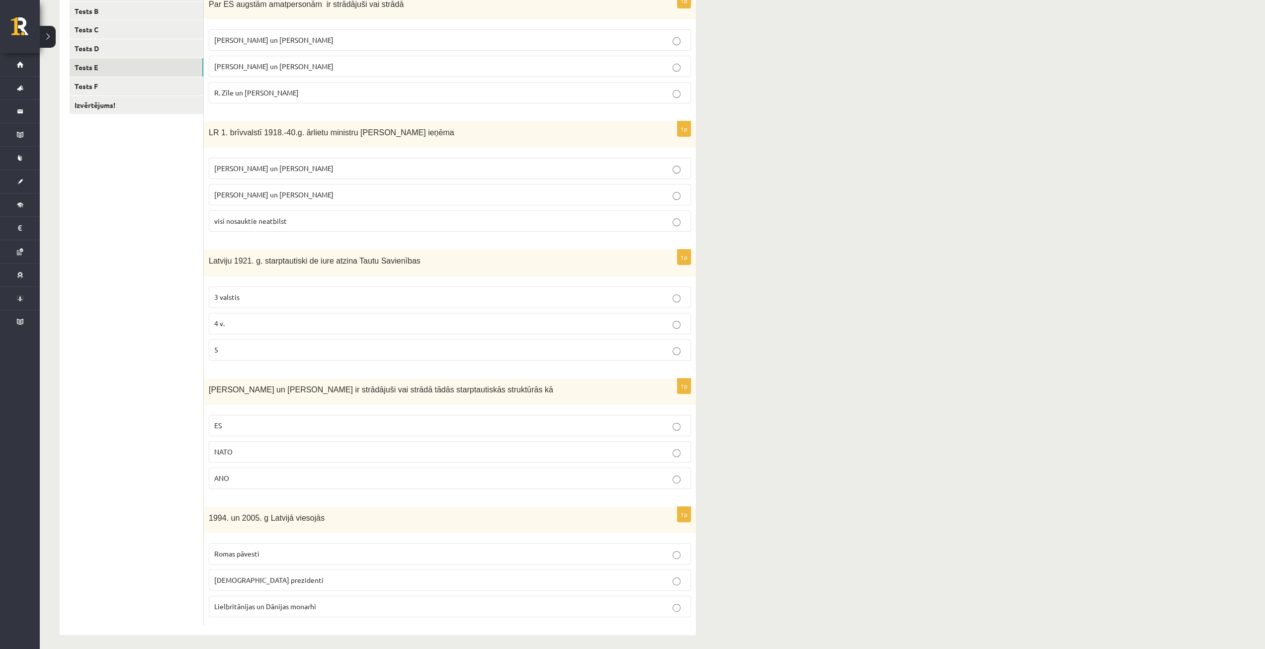
click at [79, 330] on ul "Tests A Tests B Tests C Tests D Tests E Tests F Izvērtējums!" at bounding box center [137, 304] width 134 height 642
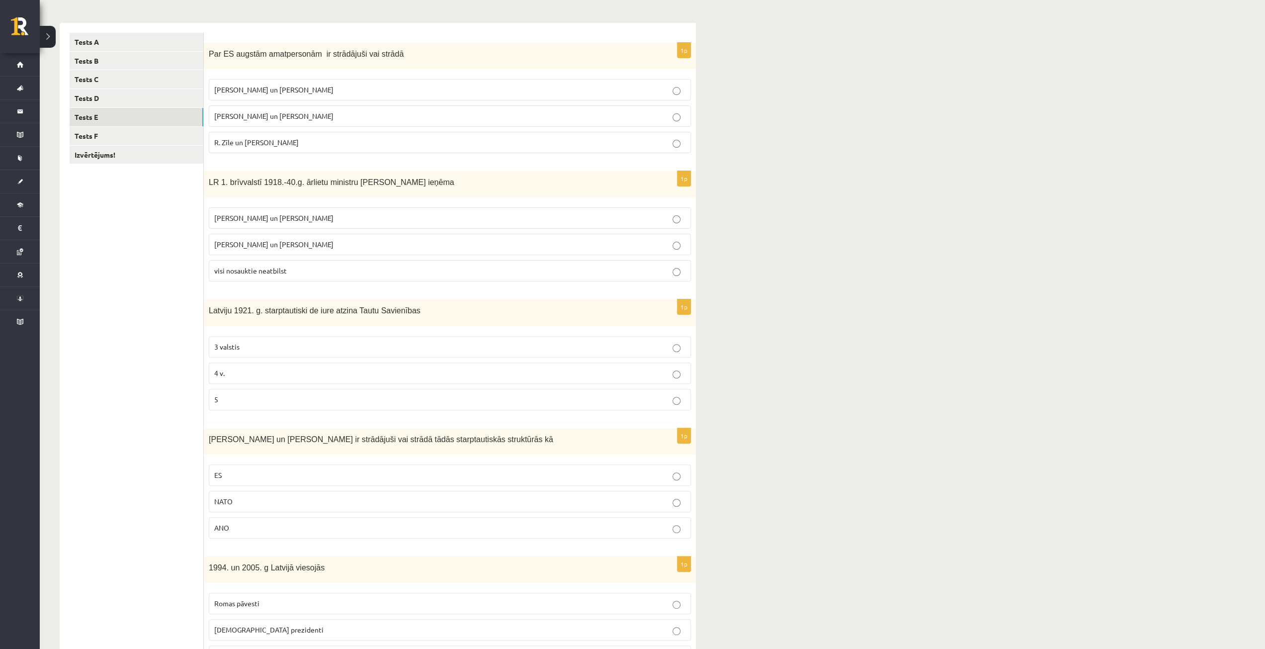
scroll to position [0, 0]
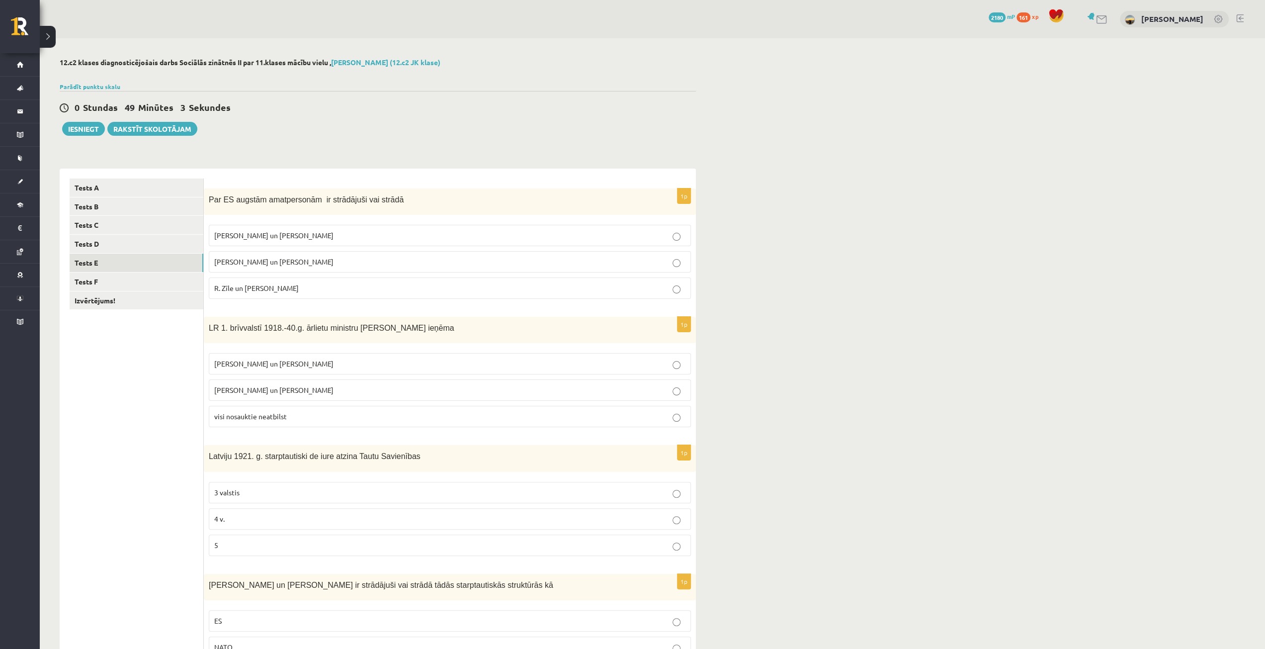
click at [343, 283] on p "R. Zīle un [PERSON_NAME]" at bounding box center [449, 288] width 471 height 10
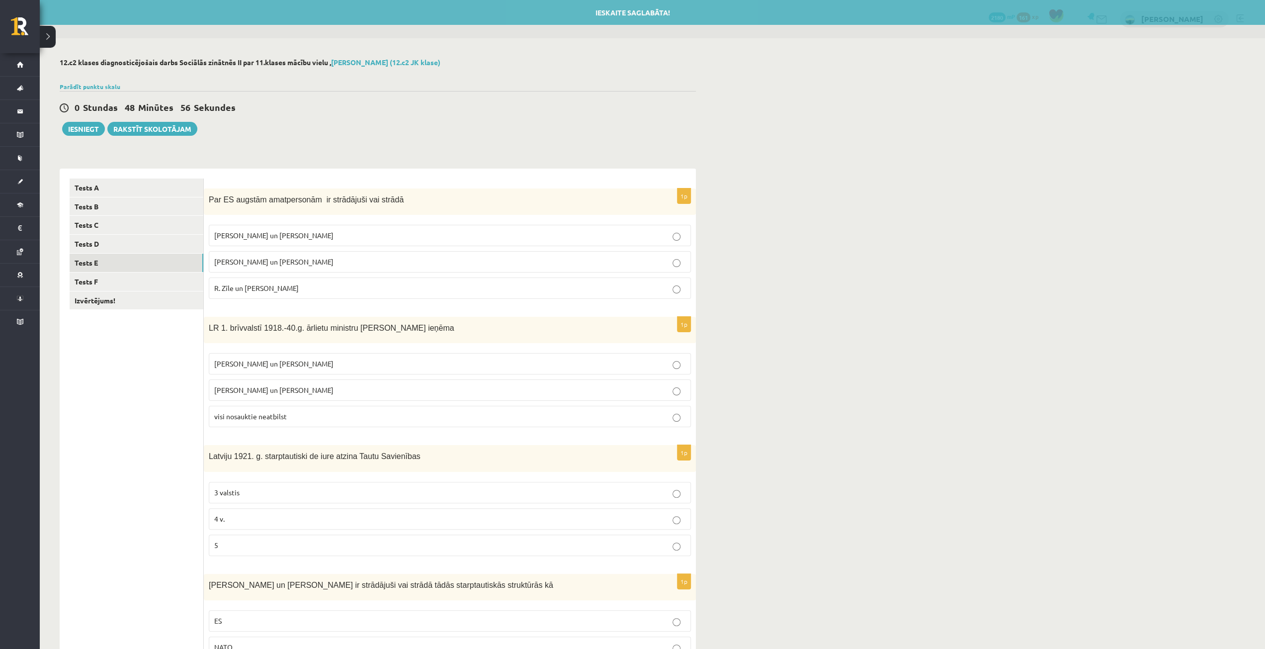
click at [310, 366] on p "[PERSON_NAME] un [PERSON_NAME]" at bounding box center [449, 363] width 471 height 10
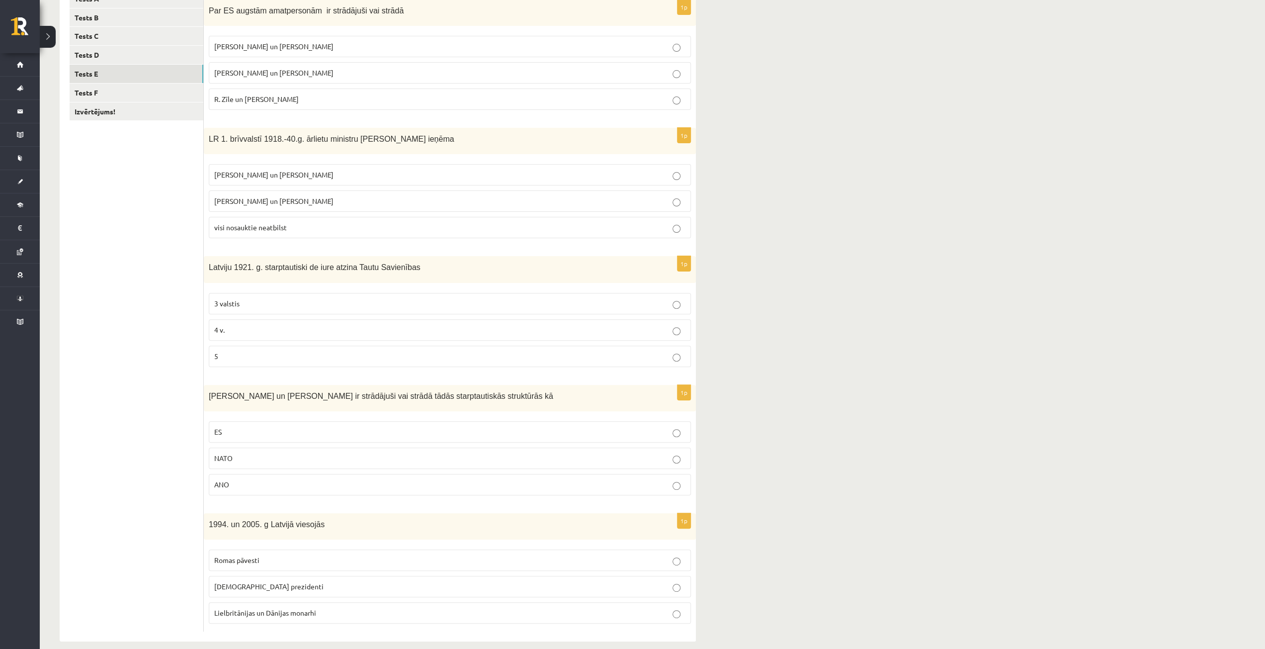
scroll to position [195, 0]
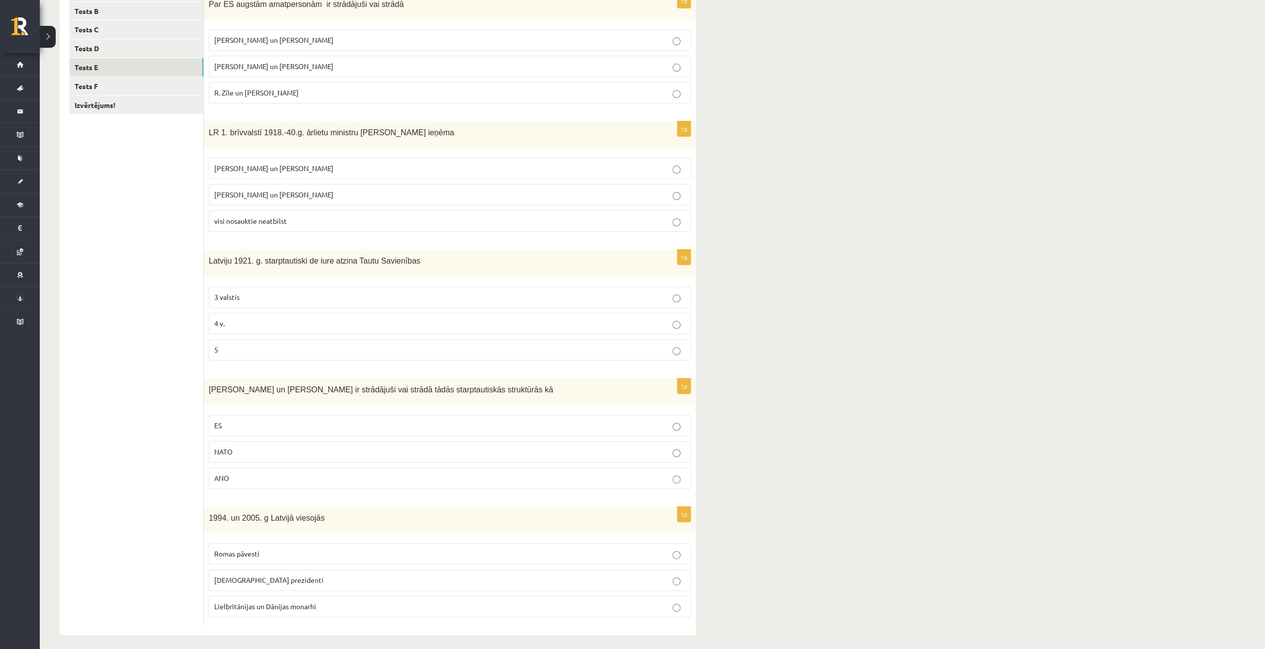
click at [250, 313] on label "4 v." at bounding box center [450, 323] width 482 height 21
click at [286, 420] on p "ES" at bounding box center [449, 425] width 471 height 10
click at [322, 569] on label "[DEMOGRAPHIC_DATA] prezidenti" at bounding box center [450, 579] width 482 height 21
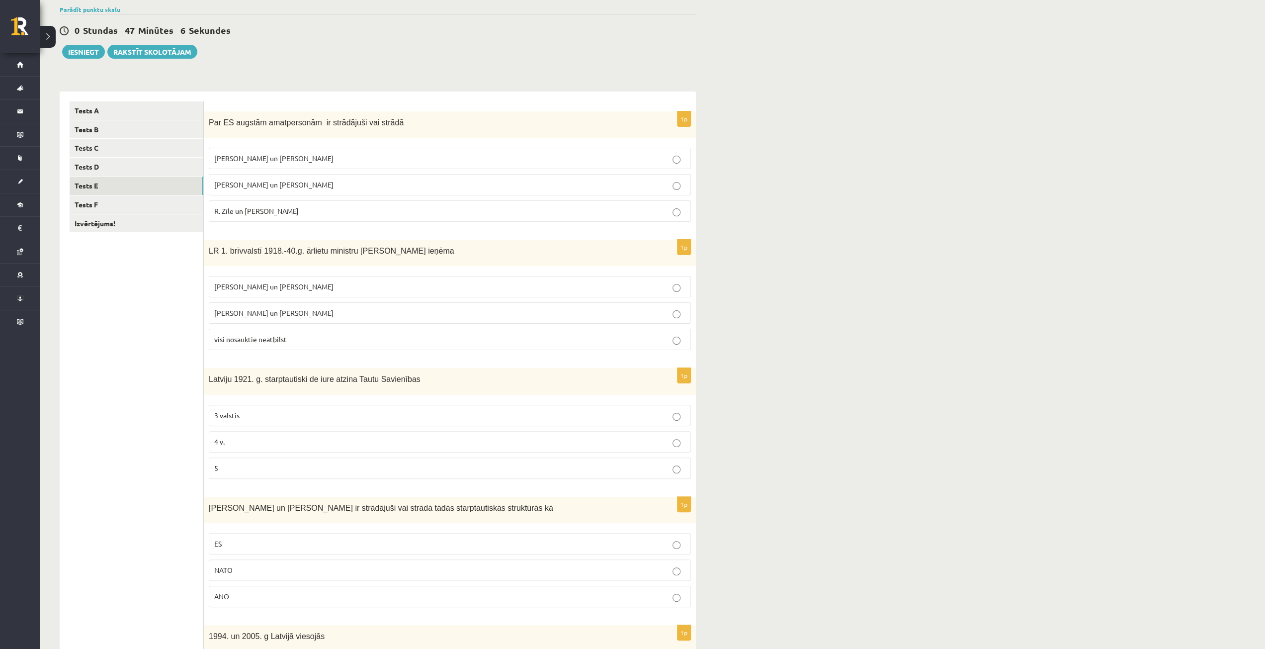
scroll to position [0, 0]
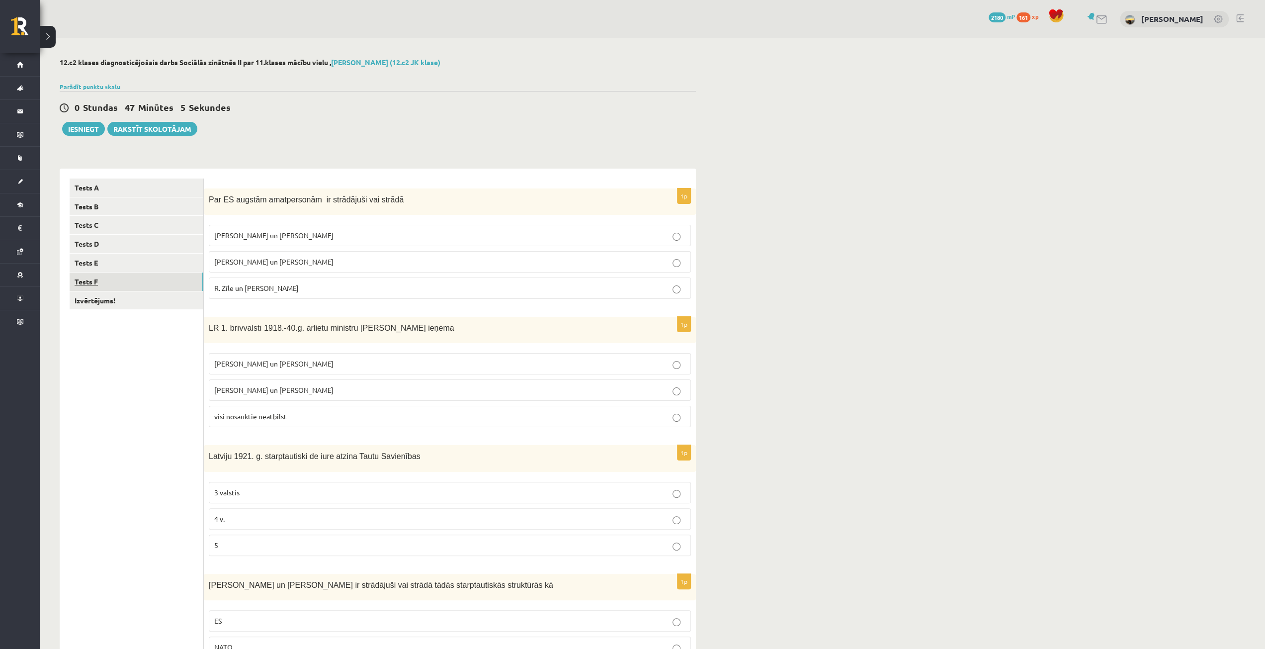
click at [165, 283] on link "Tests F" at bounding box center [137, 281] width 134 height 18
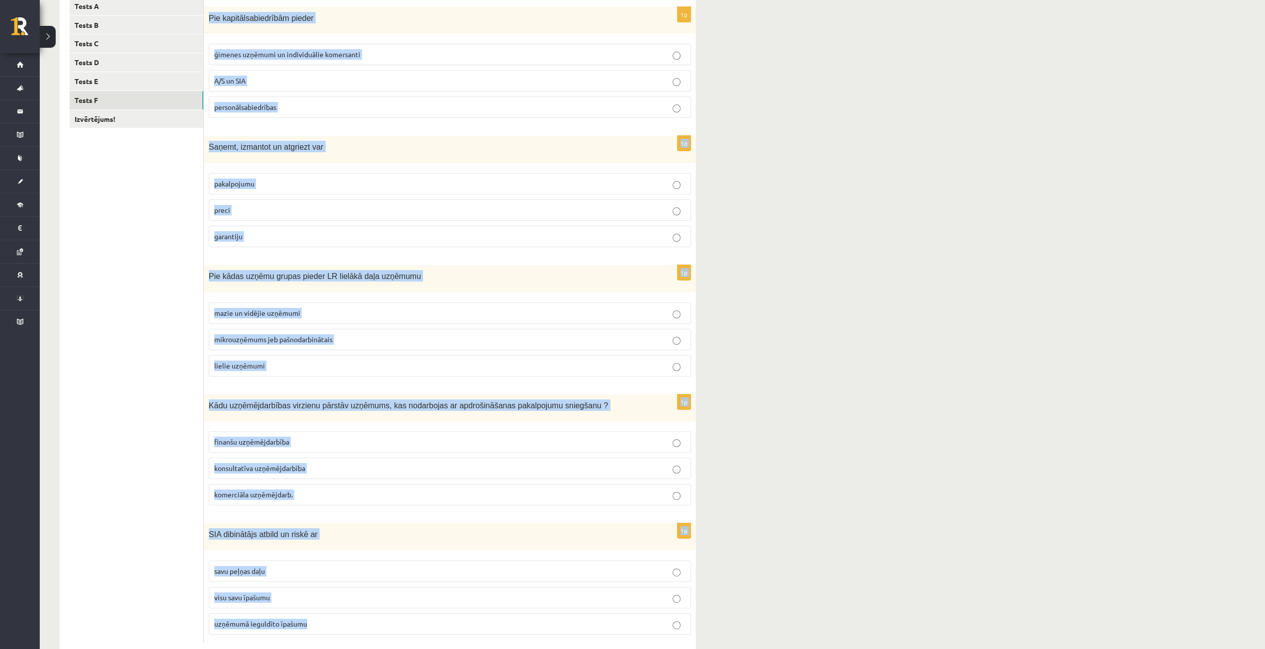
scroll to position [199, 0]
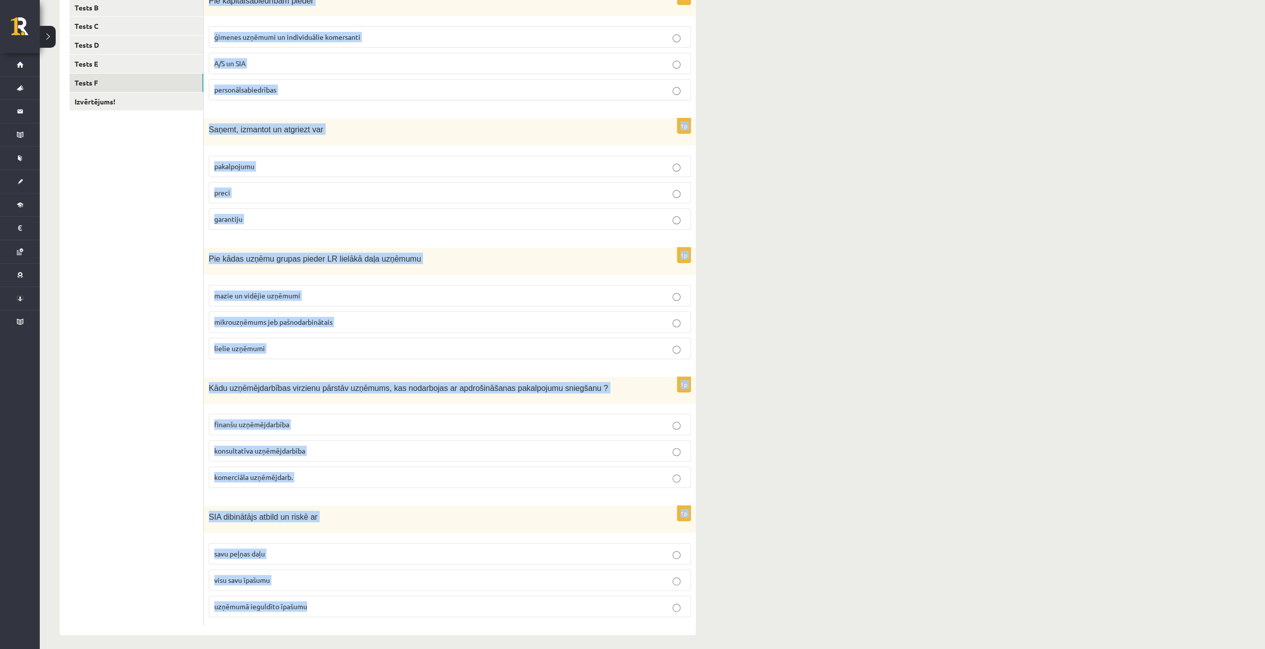
drag, startPoint x: 206, startPoint y: 192, endPoint x: 371, endPoint y: 632, distance: 470.0
click at [371, 632] on div "12.c2 klases diagnosticējošais darbs Sociālās zinātnēs II par 11.klases mācību …" at bounding box center [378, 246] width 676 height 815
copy form "Pie kapitālsabiedrībām pieder ģimenes uzņēmumi un individuālie komersanti A/S u…"
click at [854, 279] on div "12.c2 klases diagnosticējošais darbs Sociālās zinātnēs II par 11.klases mācību …" at bounding box center [653, 246] width 1226 height 815
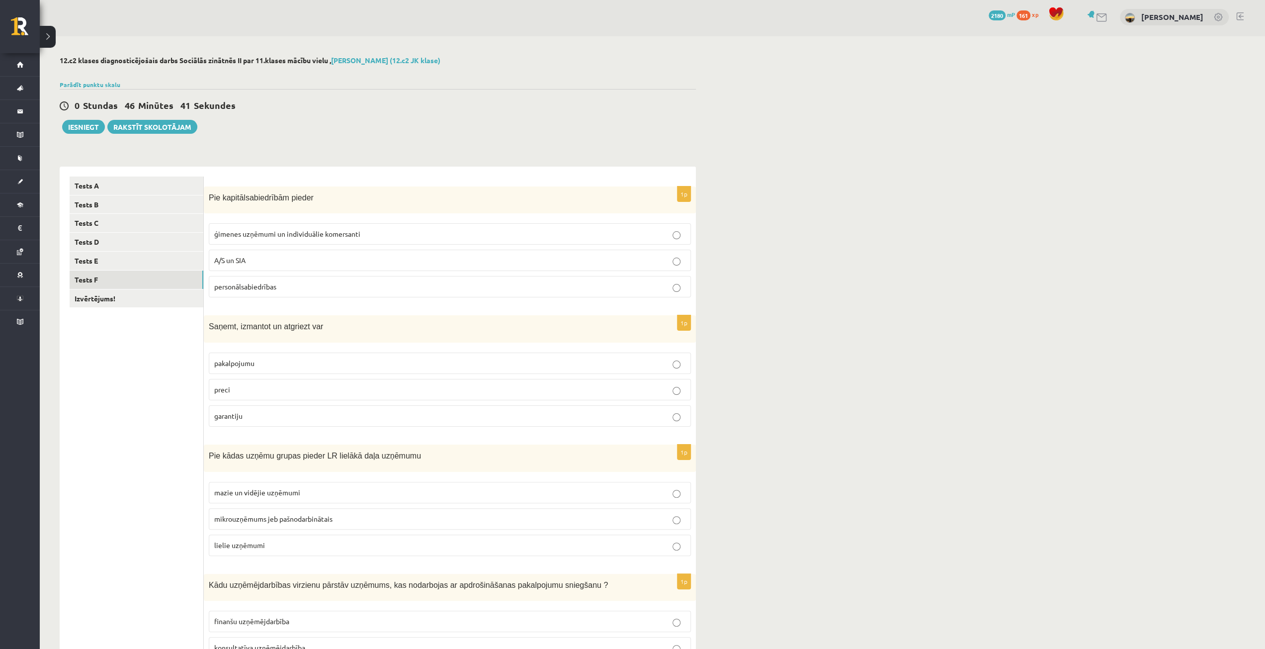
scroll to position [0, 0]
click at [322, 263] on p "A/S un SIA" at bounding box center [449, 262] width 471 height 10
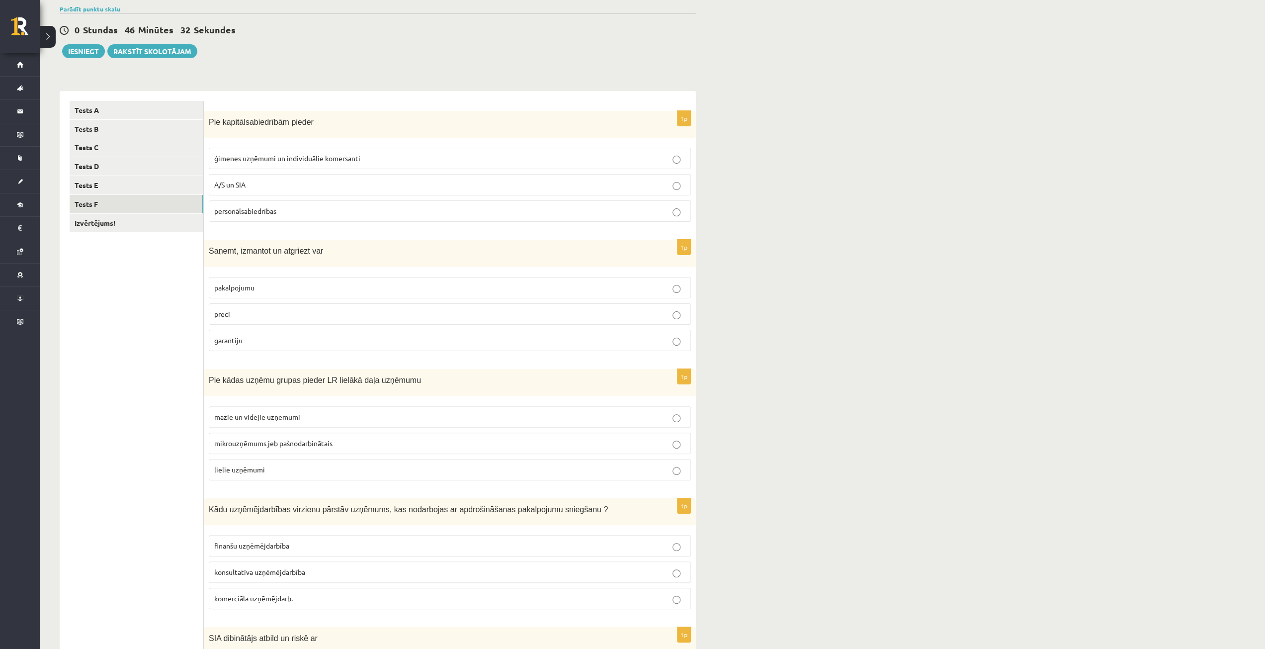
scroll to position [99, 0]
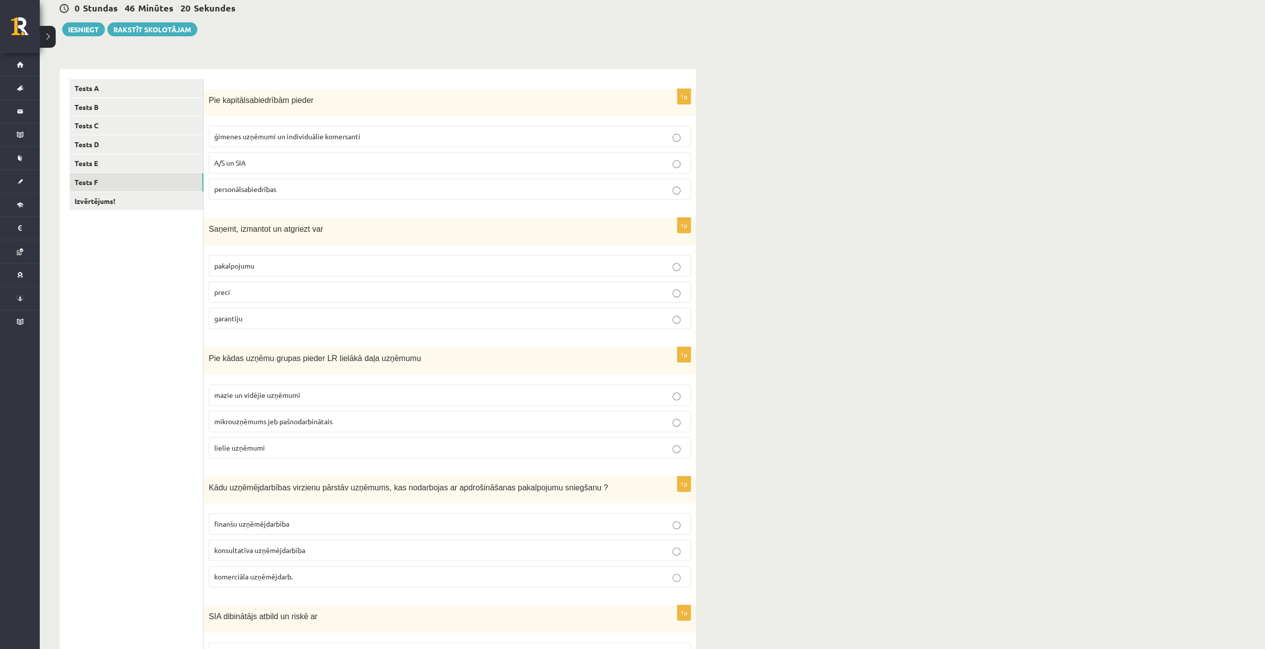
click at [263, 293] on p "preci" at bounding box center [449, 292] width 471 height 10
click at [262, 417] on span "mikrouzņēmums jeb pašnodarbinātais" at bounding box center [273, 421] width 118 height 9
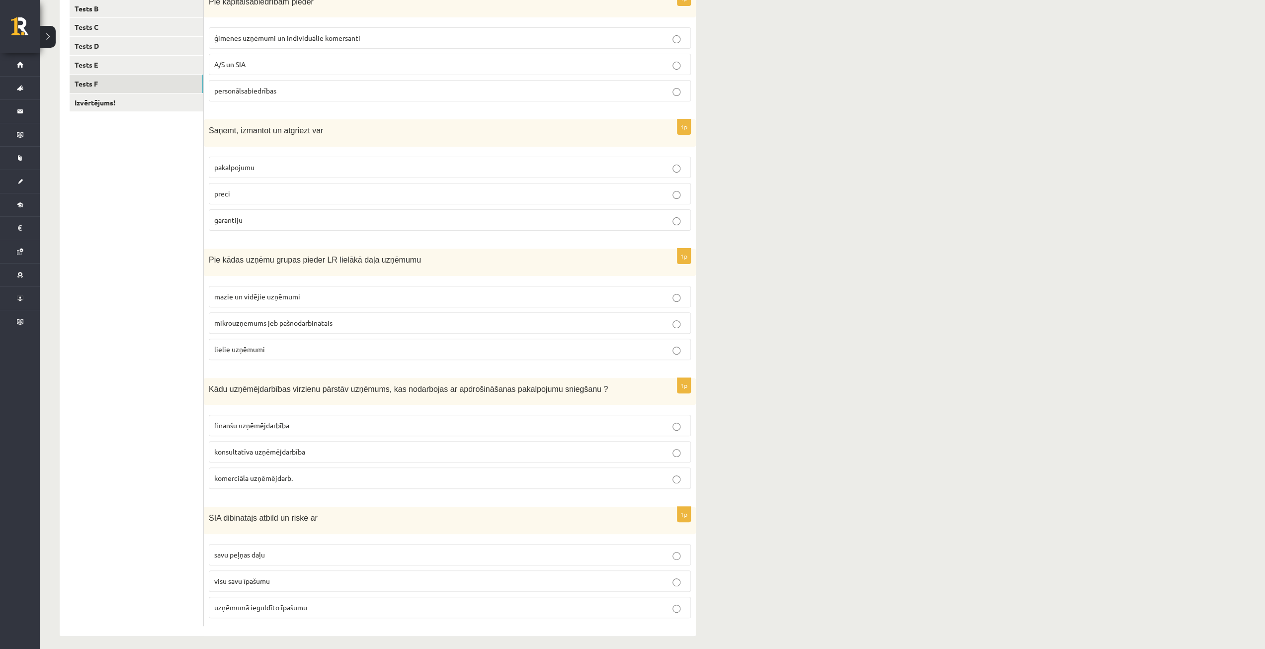
scroll to position [199, 0]
click at [262, 424] on span "finanšu uzņēmējdarbība" at bounding box center [251, 424] width 75 height 9
click at [271, 602] on span "uzņēmumā ieguldīto īpašumu" at bounding box center [260, 606] width 93 height 9
click at [132, 104] on link "Izvērtējums!" at bounding box center [137, 101] width 134 height 18
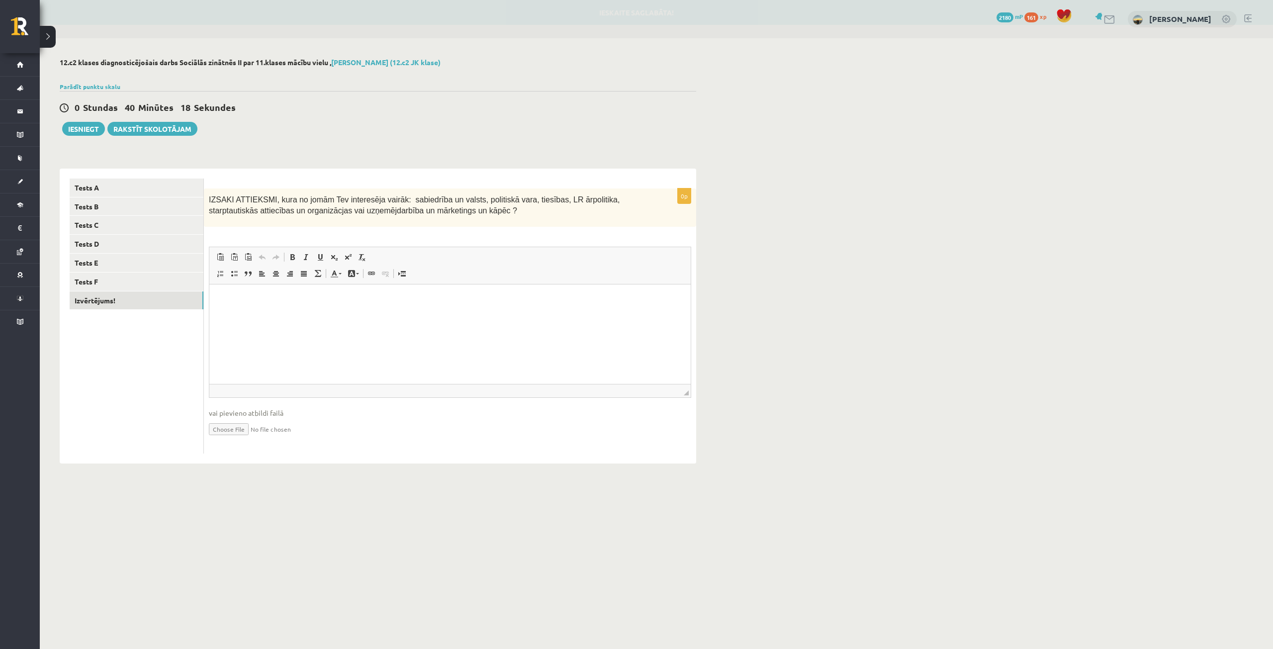
scroll to position [0, 0]
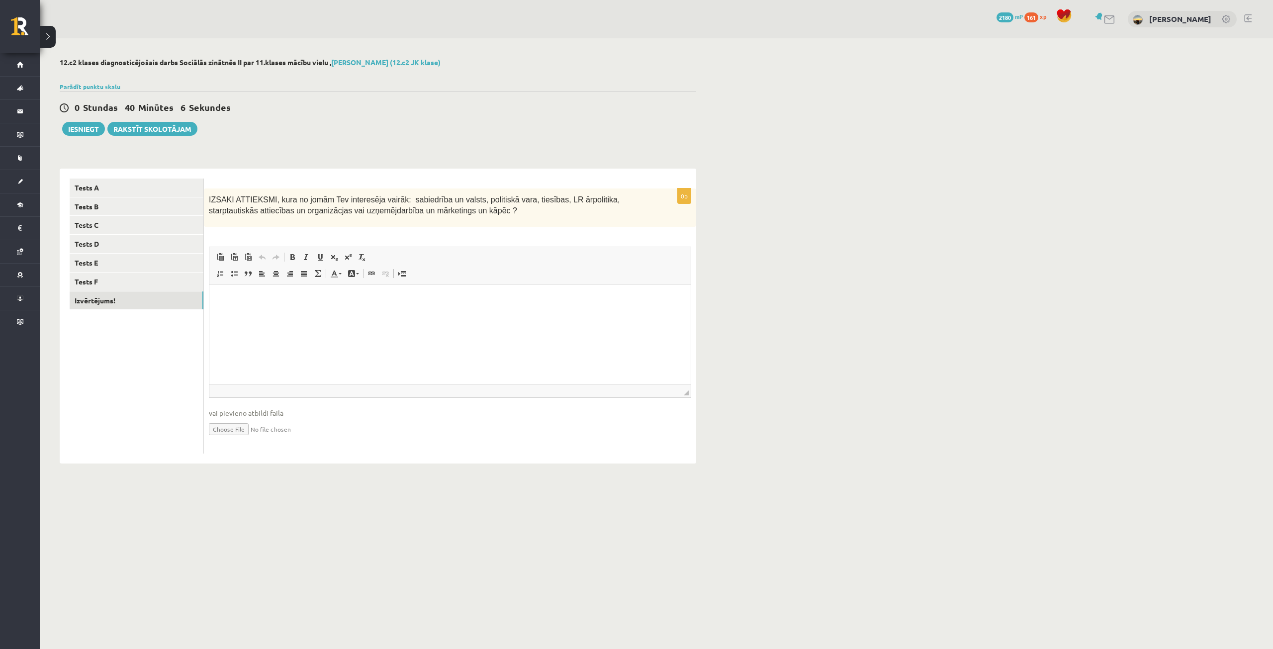
click at [243, 301] on p "Визуальный текстовый редактор, wiswyg-editor-user-answer-47024776080080" at bounding box center [449, 299] width 461 height 10
click at [252, 306] on html at bounding box center [449, 299] width 481 height 30
drag, startPoint x: 252, startPoint y: 306, endPoint x: 224, endPoint y: 299, distance: 28.7
click at [216, 314] on html at bounding box center [449, 299] width 481 height 30
click at [164, 276] on link "Tests F" at bounding box center [137, 281] width 134 height 18
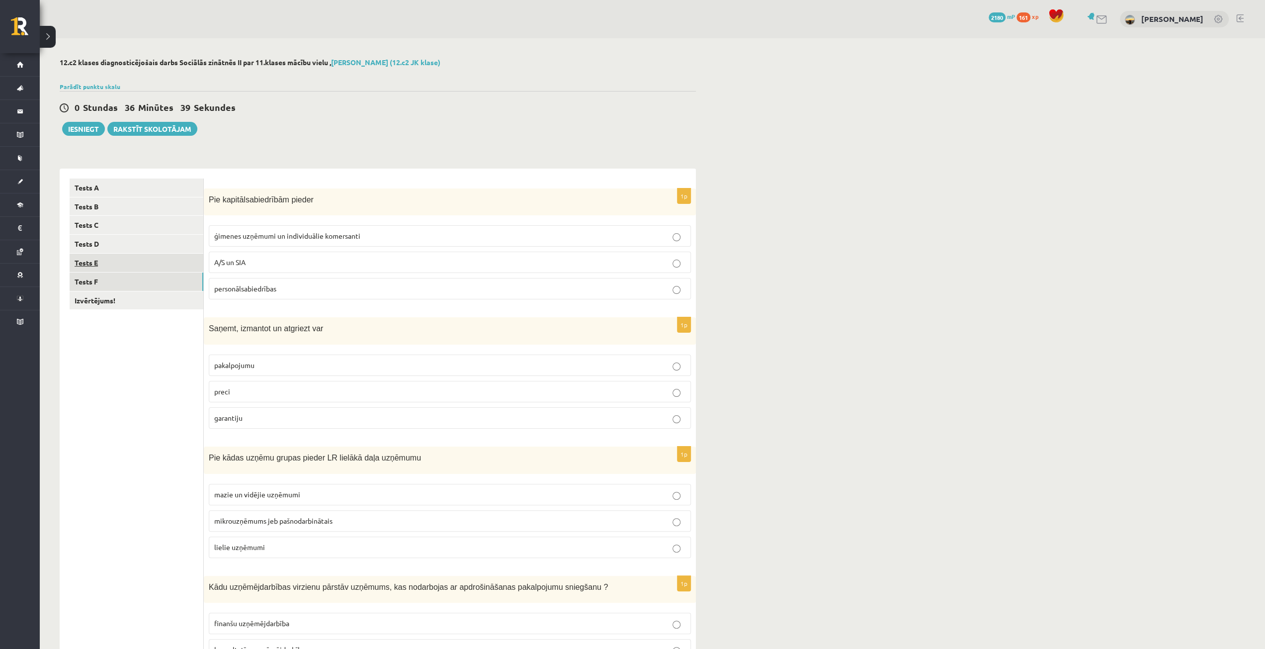
click at [171, 263] on link "Tests E" at bounding box center [137, 263] width 134 height 18
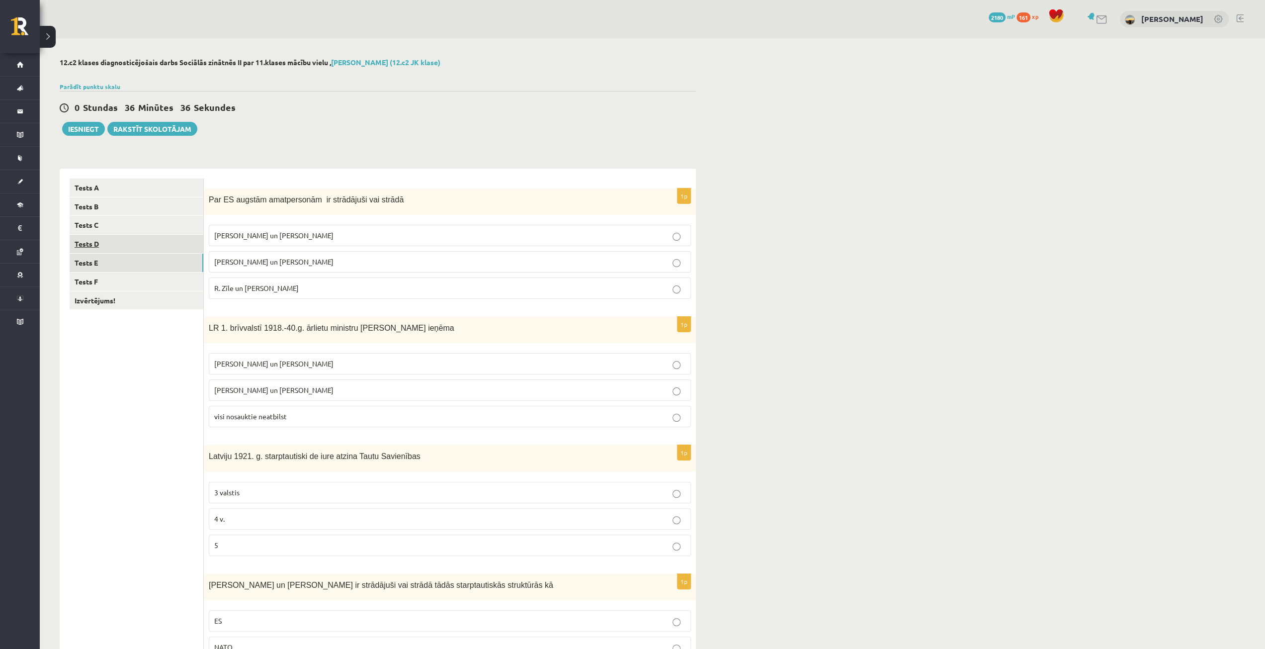
click at [151, 240] on link "Tests D" at bounding box center [137, 244] width 134 height 18
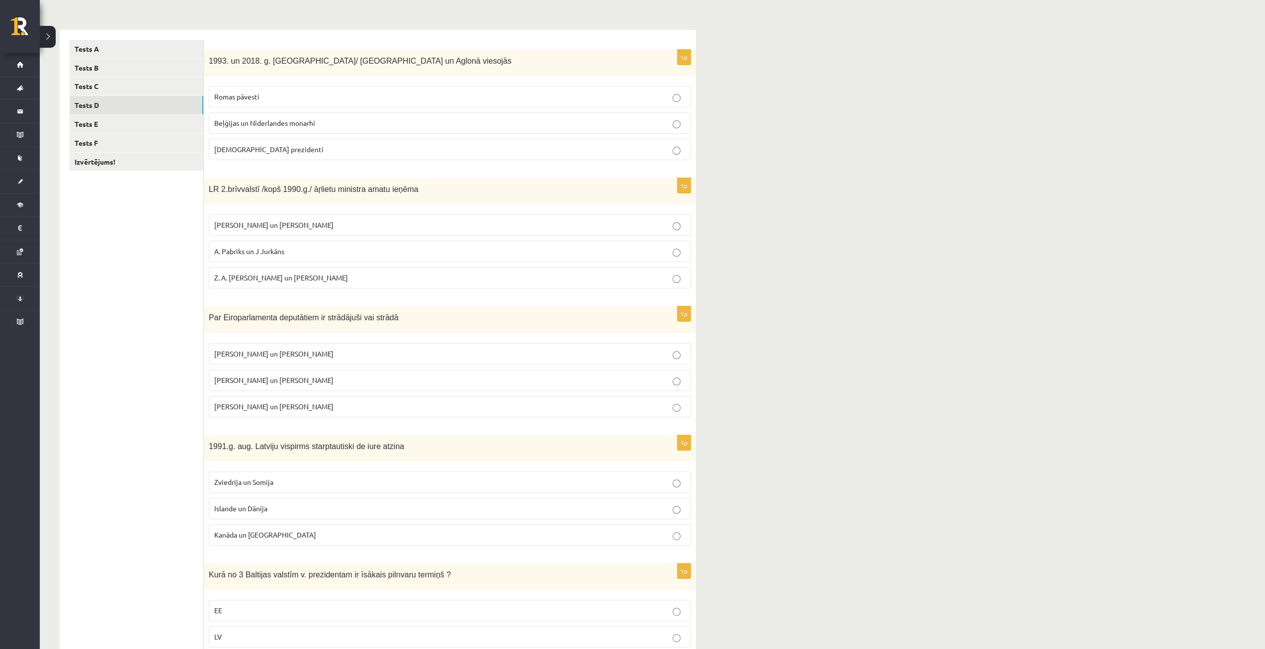
scroll to position [47, 0]
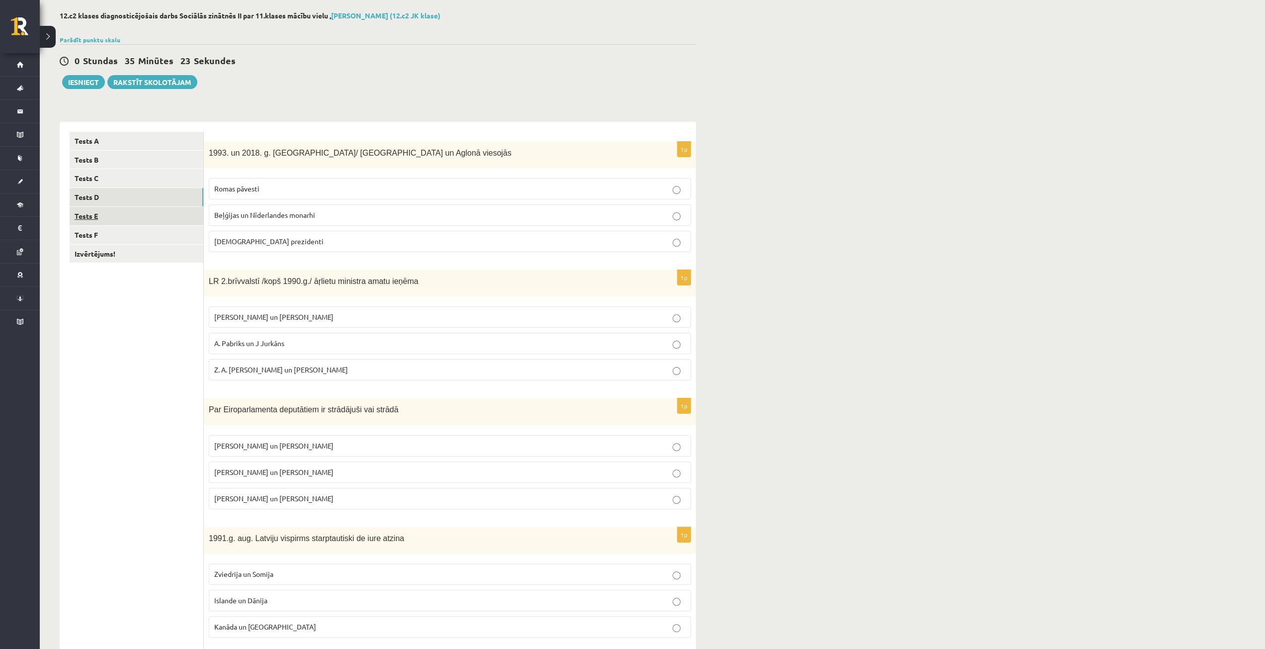
click at [124, 214] on link "Tests E" at bounding box center [137, 216] width 134 height 18
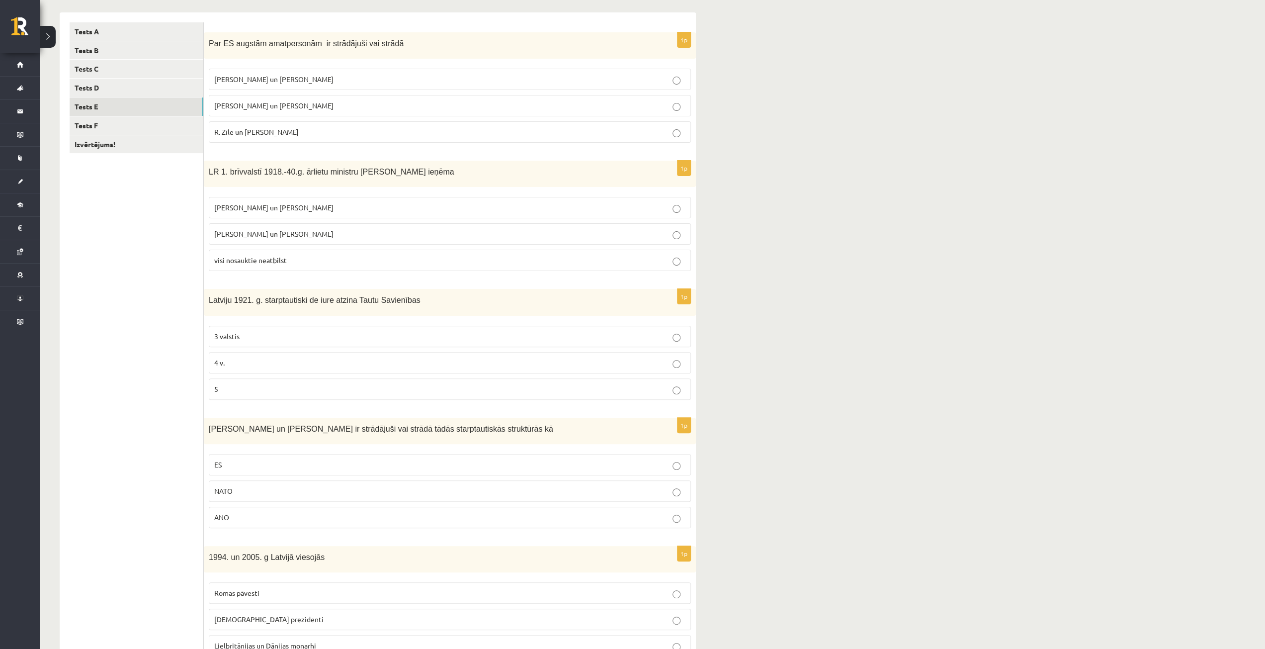
scroll to position [0, 0]
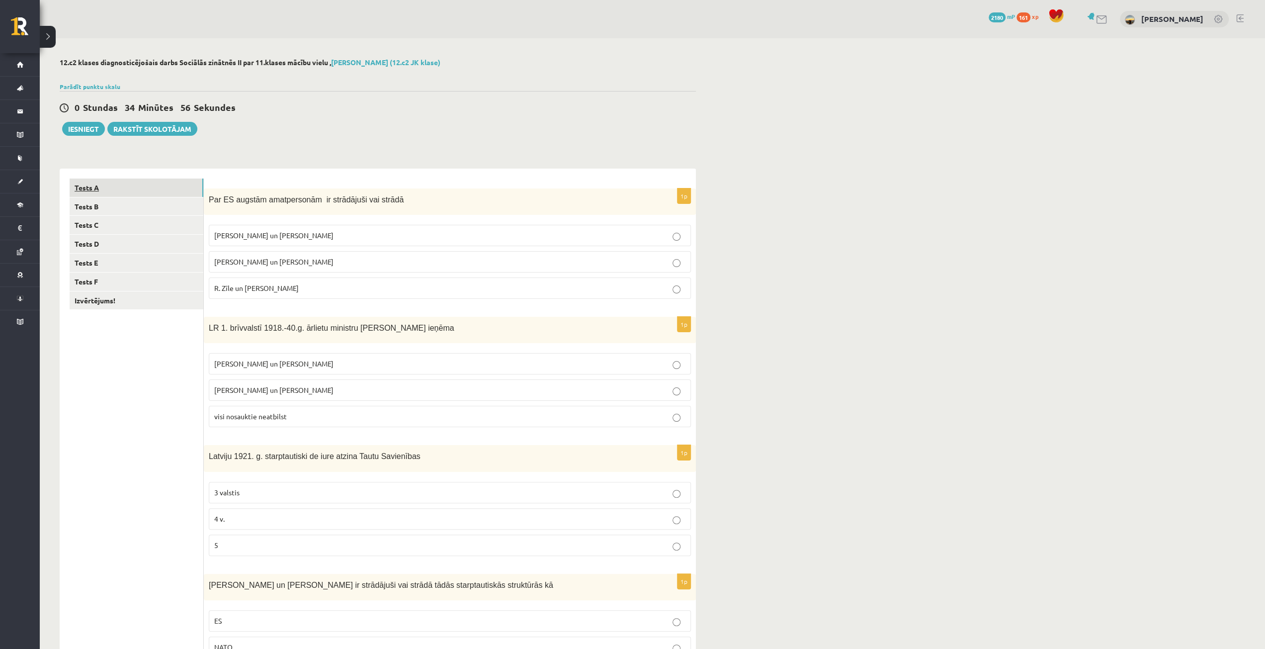
click at [119, 187] on link "Tests A" at bounding box center [137, 187] width 134 height 18
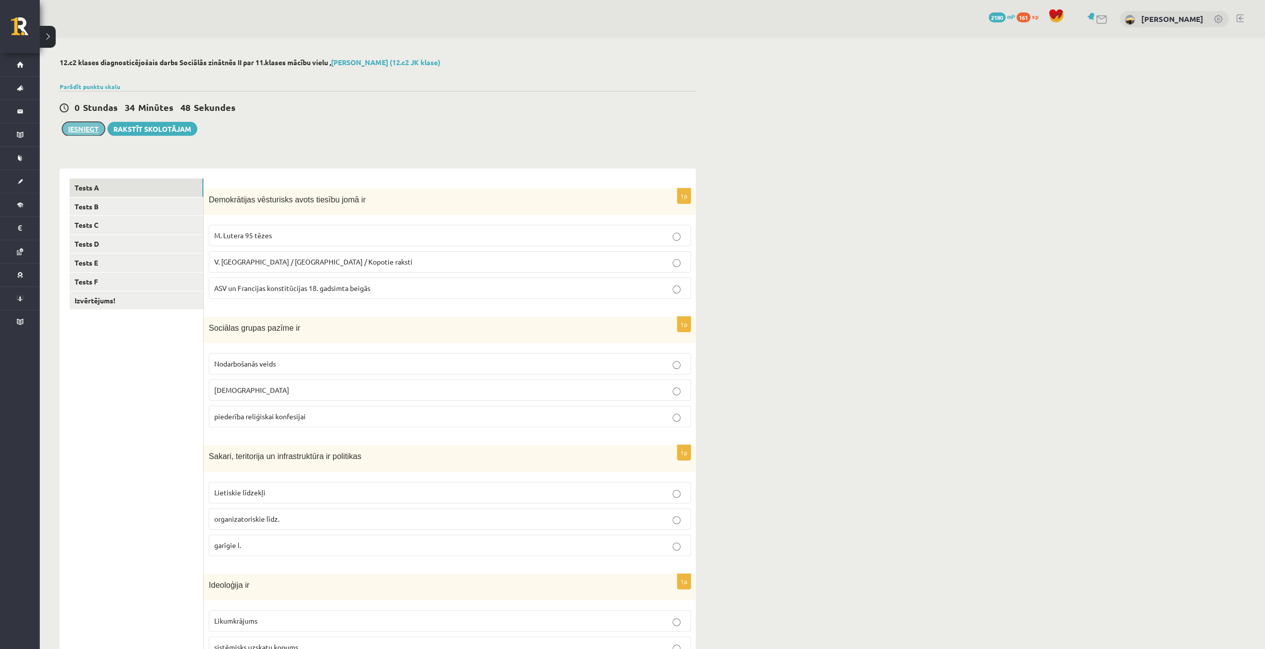
click at [81, 124] on button "Iesniegt" at bounding box center [83, 129] width 43 height 14
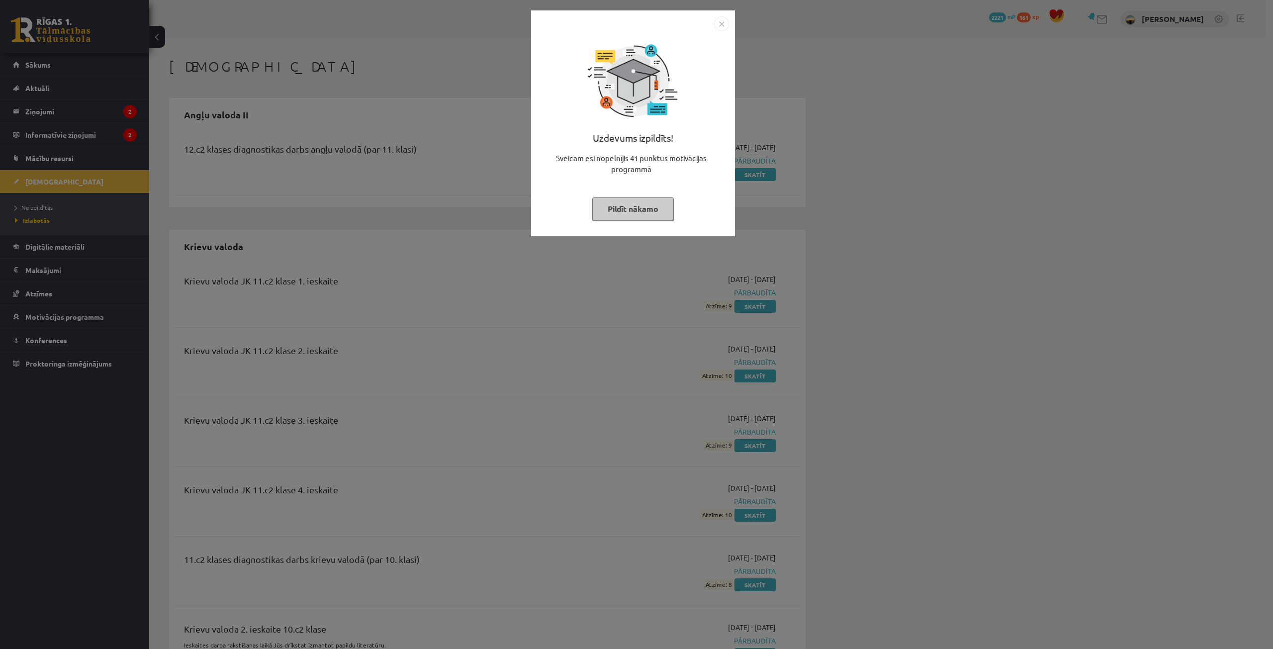
click at [638, 210] on button "Pildīt nākamo" at bounding box center [633, 208] width 82 height 23
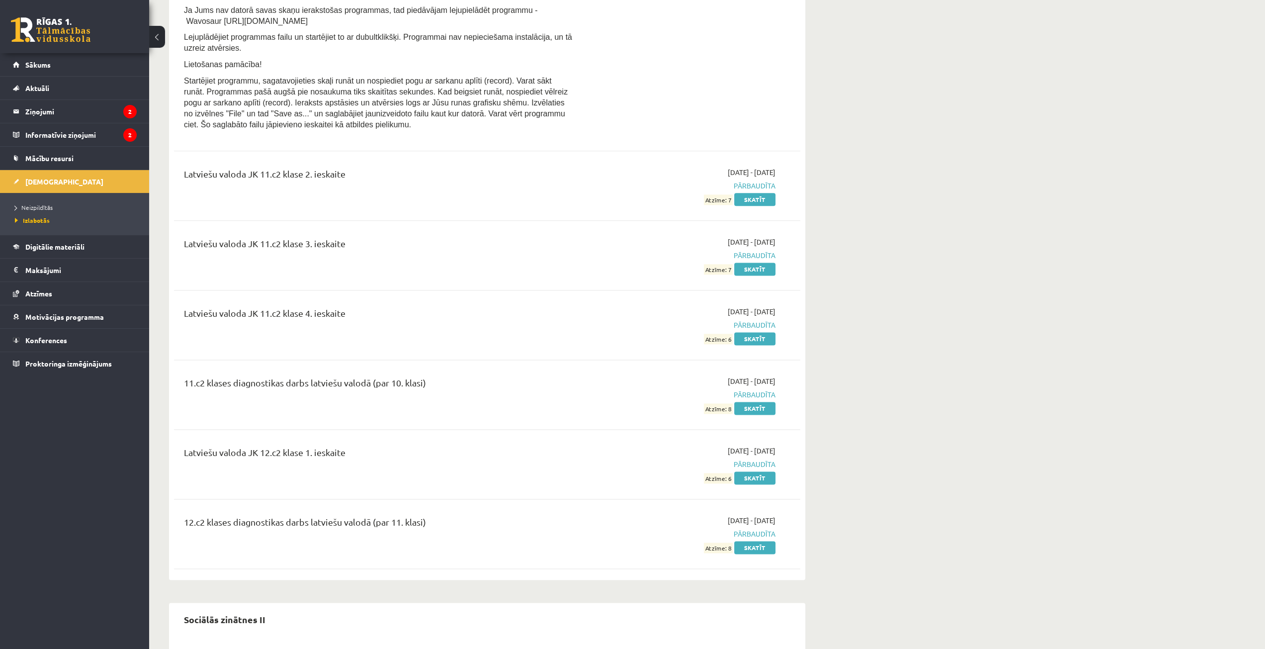
scroll to position [1271, 0]
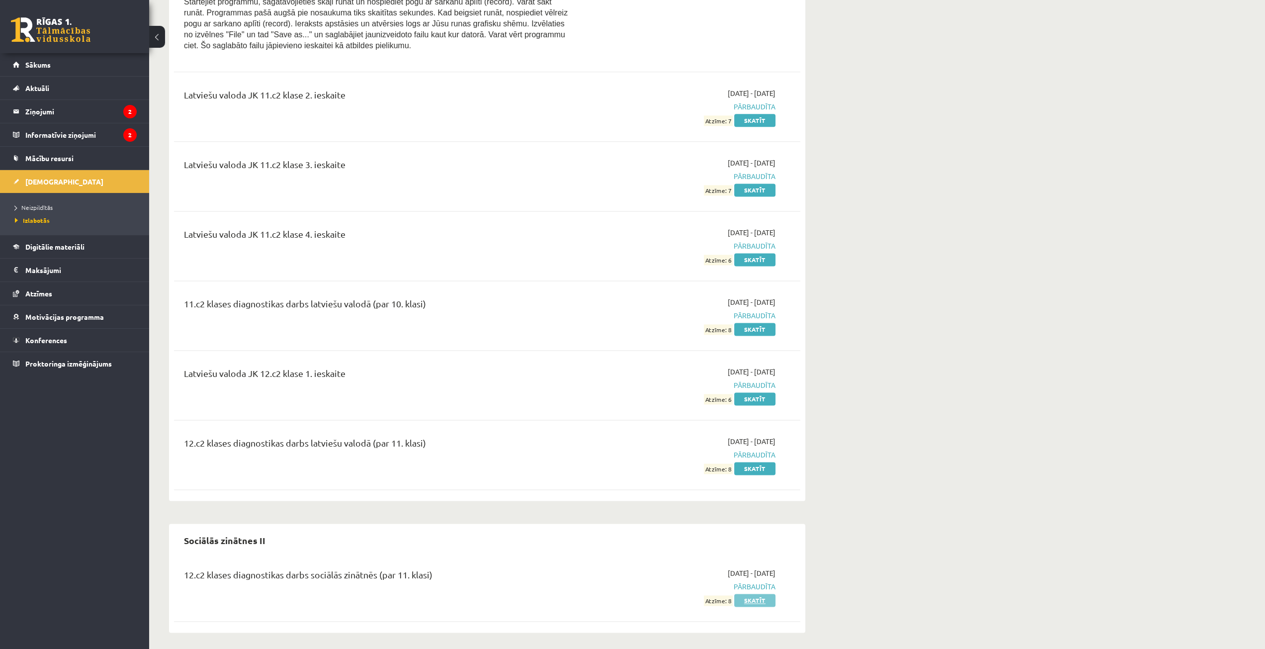
click at [747, 594] on link "Skatīt" at bounding box center [754, 600] width 41 height 13
